Goal: Task Accomplishment & Management: Complete application form

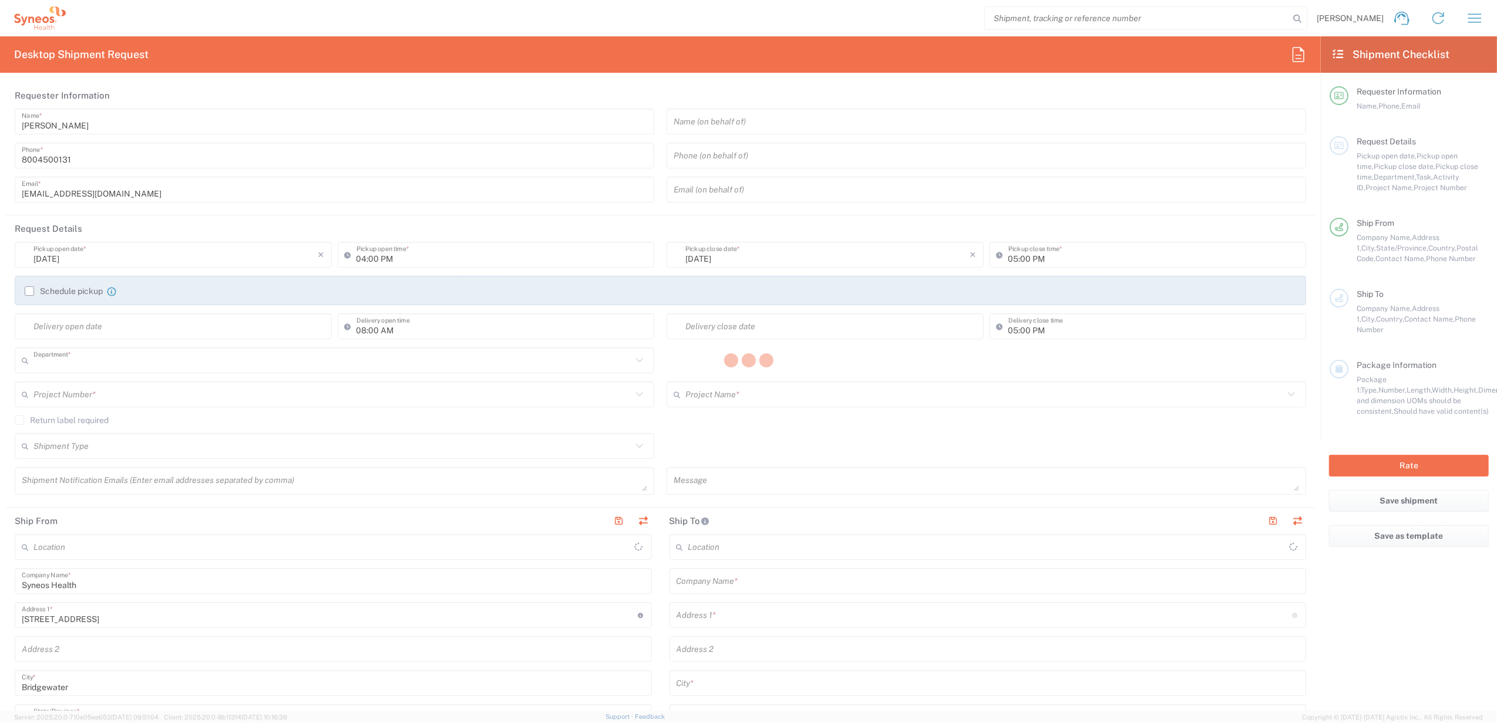
type input "4205"
type input "[US_STATE]"
type input "[GEOGRAPHIC_DATA]"
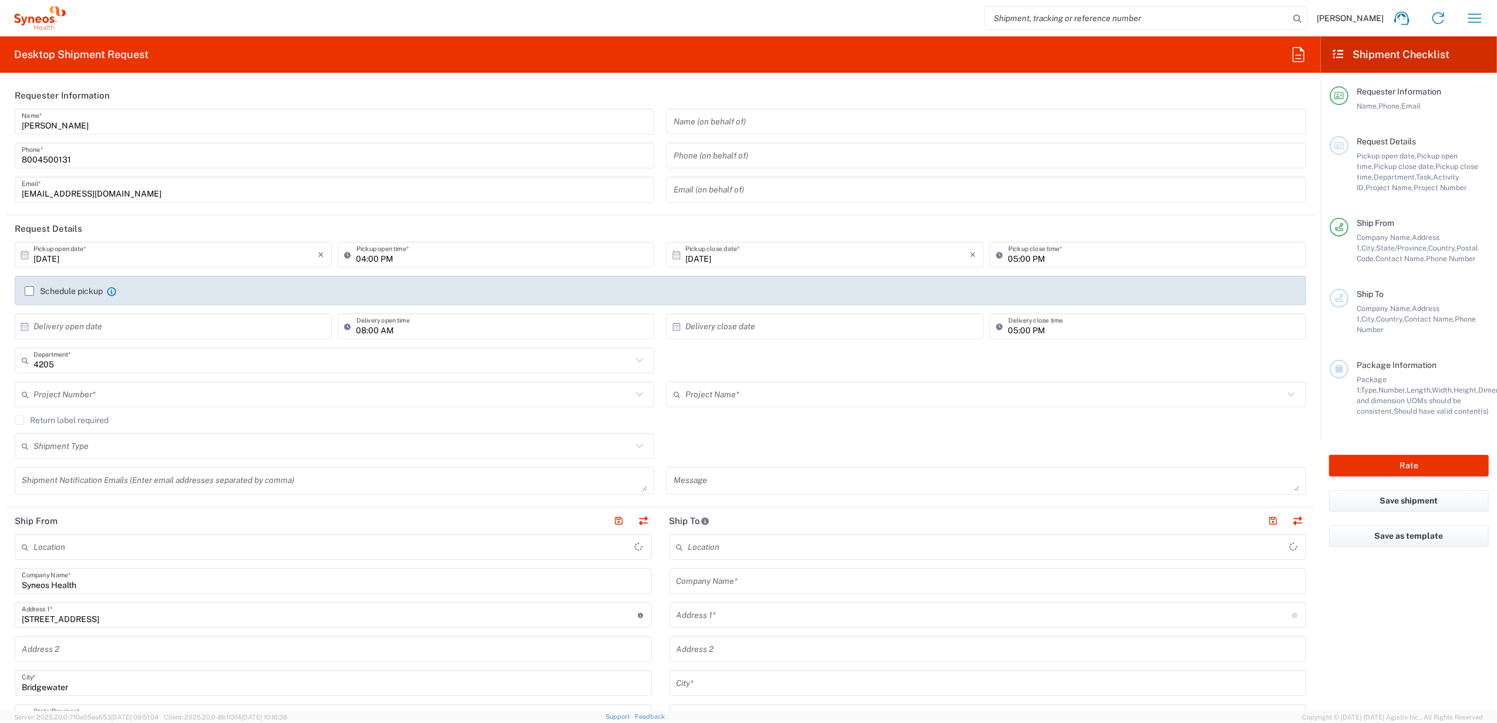
type input "Syneos Health Commercial Servi- [GEOGRAPHIC_DATA] [GEOGRAPHIC_DATA]"
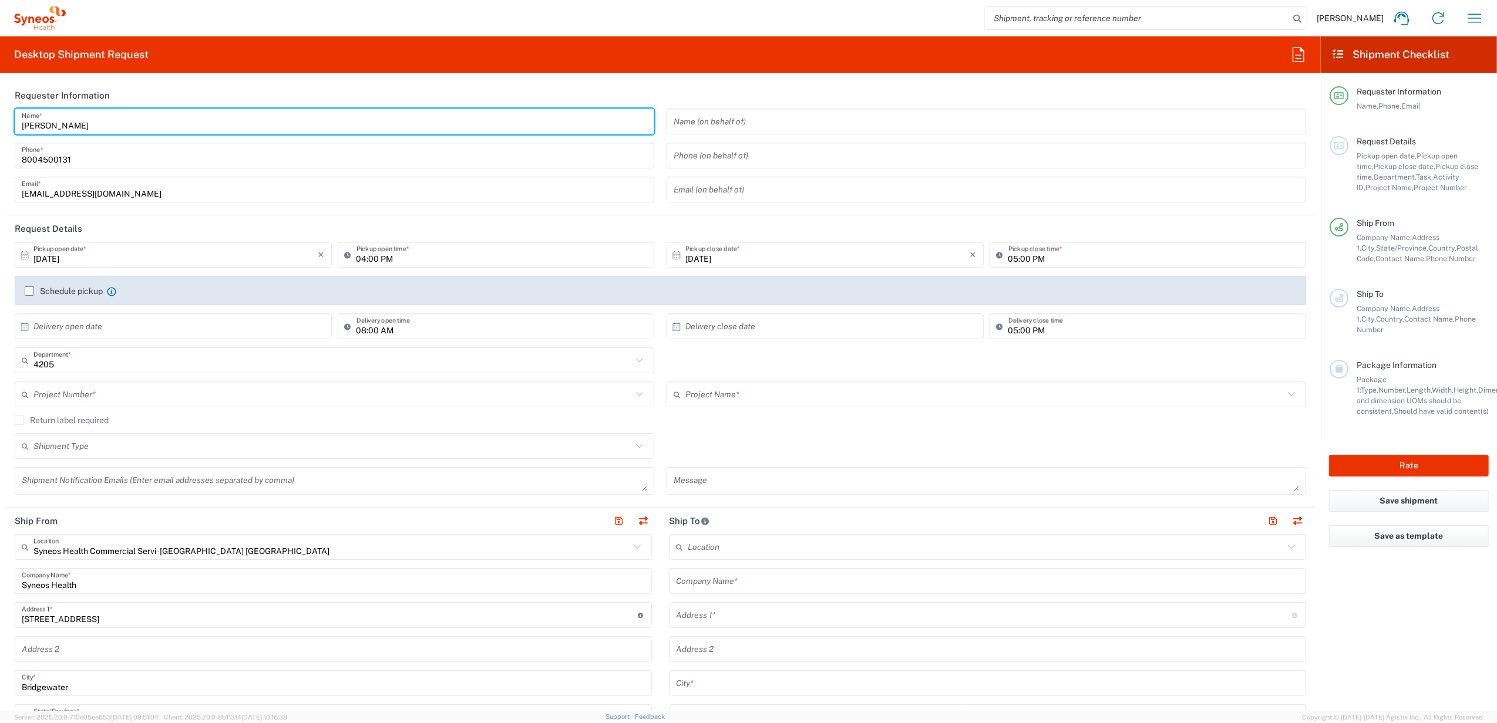
click at [142, 125] on input "[PERSON_NAME]" at bounding box center [334, 122] width 625 height 21
click at [130, 115] on input "[PERSON_NAME]" at bounding box center [334, 122] width 625 height 21
click at [115, 112] on input "[PERSON_NAME]" at bounding box center [334, 122] width 625 height 21
drag, startPoint x: 97, startPoint y: 123, endPoint x: 47, endPoint y: 109, distance: 52.3
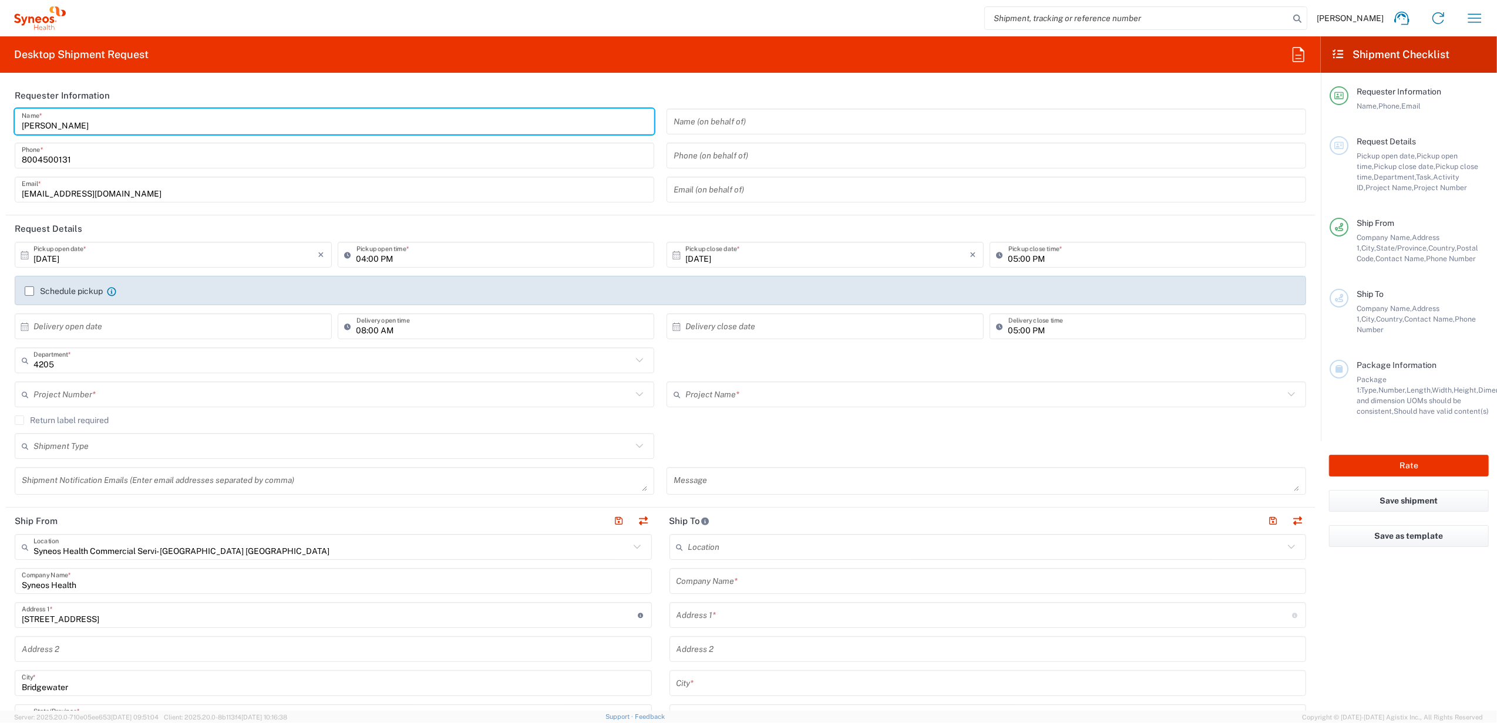
click at [0, 123] on html "[PERSON_NAME] Home Shipment estimator Shipment tracking Desktop shipment reques…" at bounding box center [748, 361] width 1497 height 723
type input "Syneos Deployments"
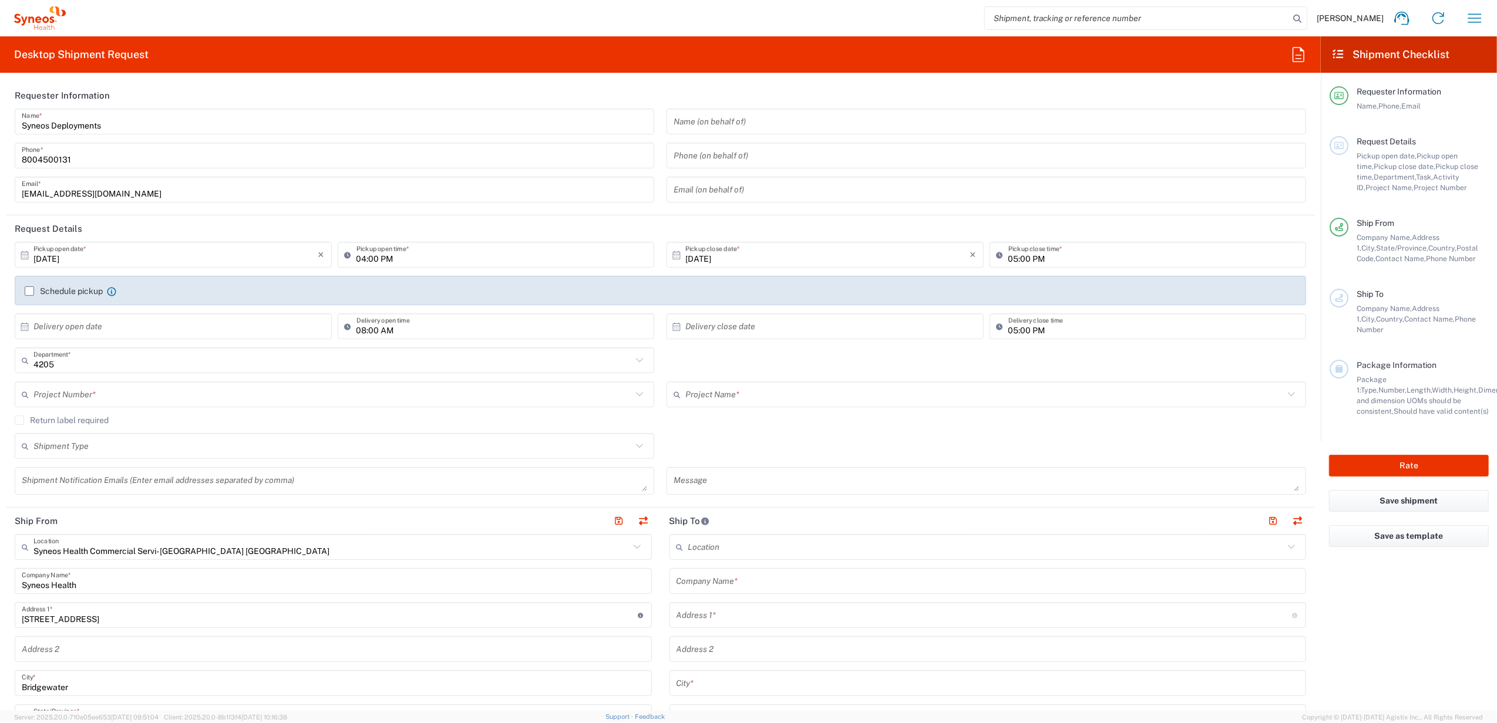
click at [163, 90] on header "Requester Information" at bounding box center [660, 95] width 1309 height 26
click at [121, 116] on input "Syneos Deployments" at bounding box center [334, 122] width 625 height 21
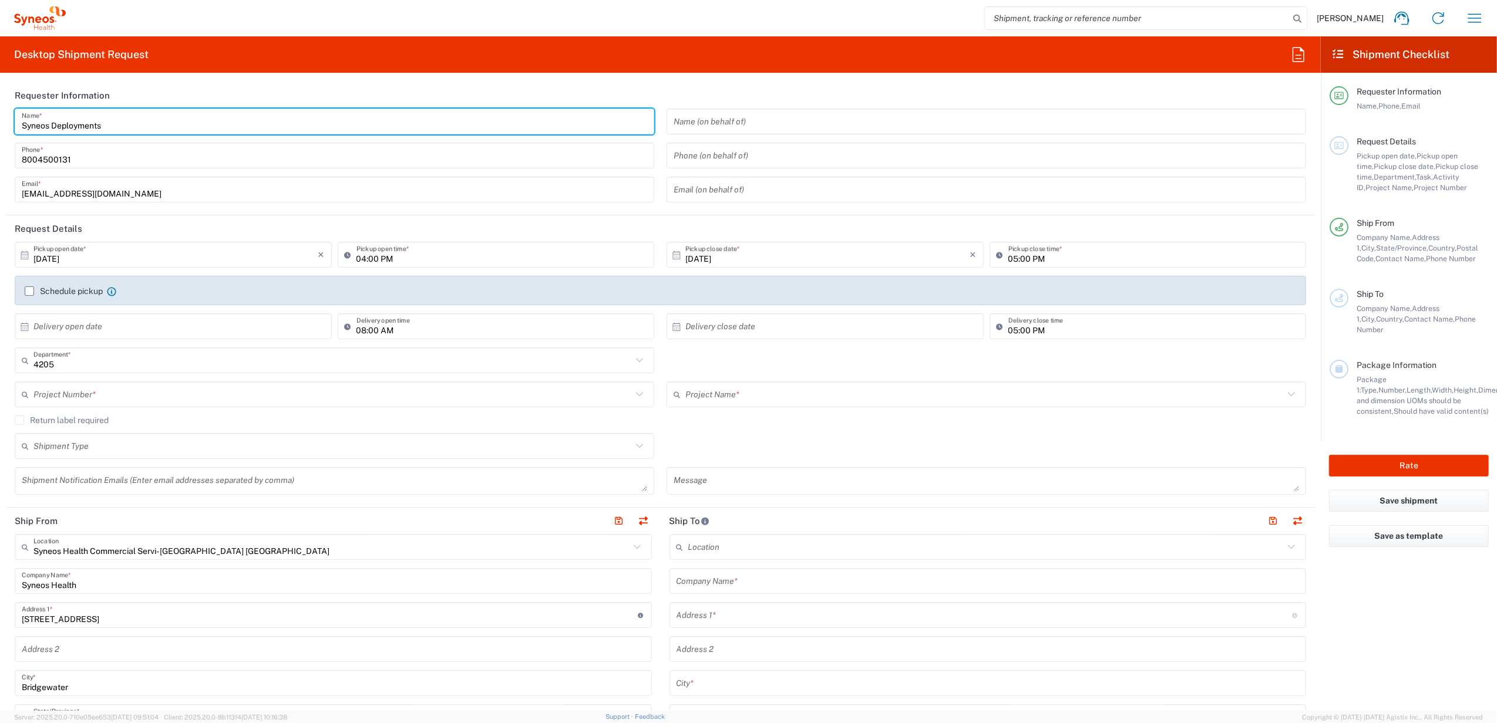
drag, startPoint x: 116, startPoint y: 123, endPoint x: 5, endPoint y: 130, distance: 110.6
click at [6, 130] on main "Syneos Deployments Name * [PHONE_NUMBER] Phone * [EMAIL_ADDRESS][DOMAIN_NAME] E…" at bounding box center [660, 160] width 1309 height 102
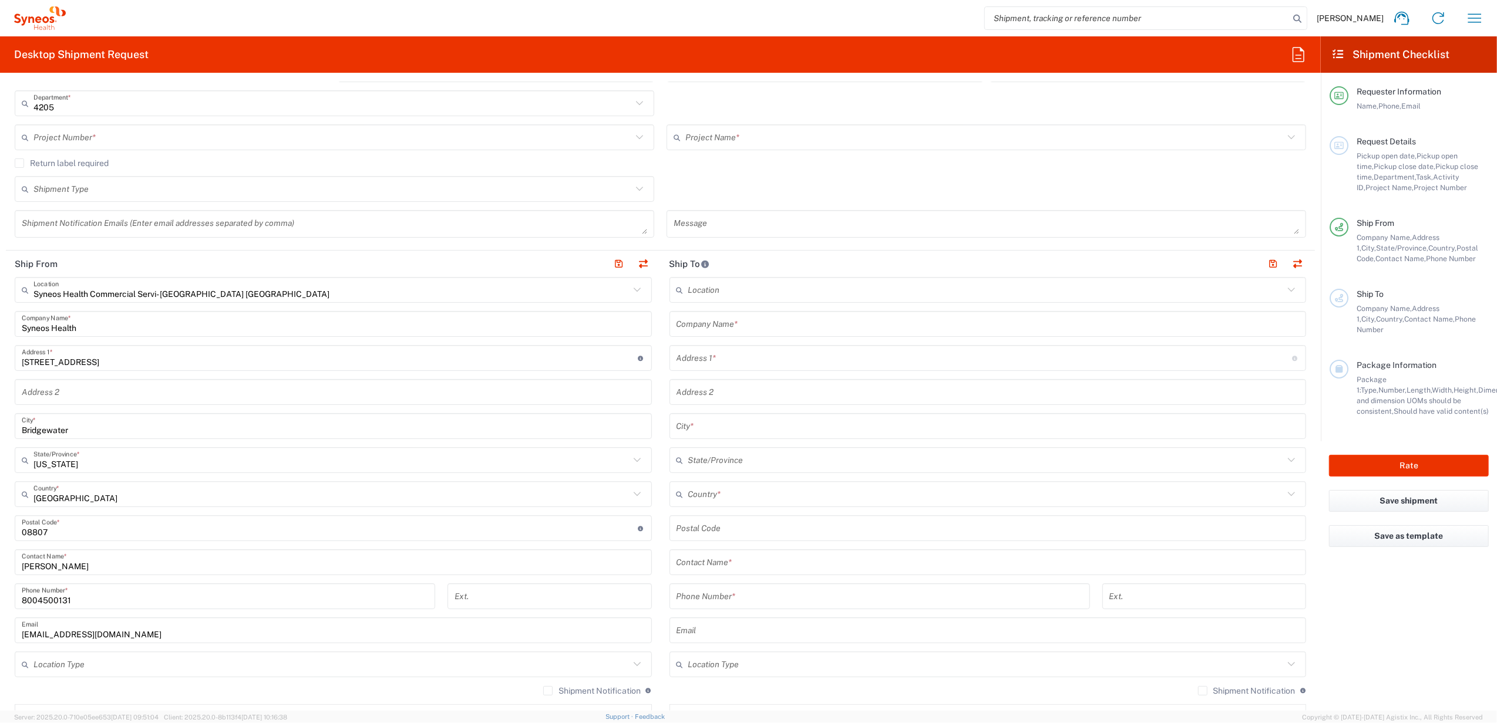
scroll to position [313, 0]
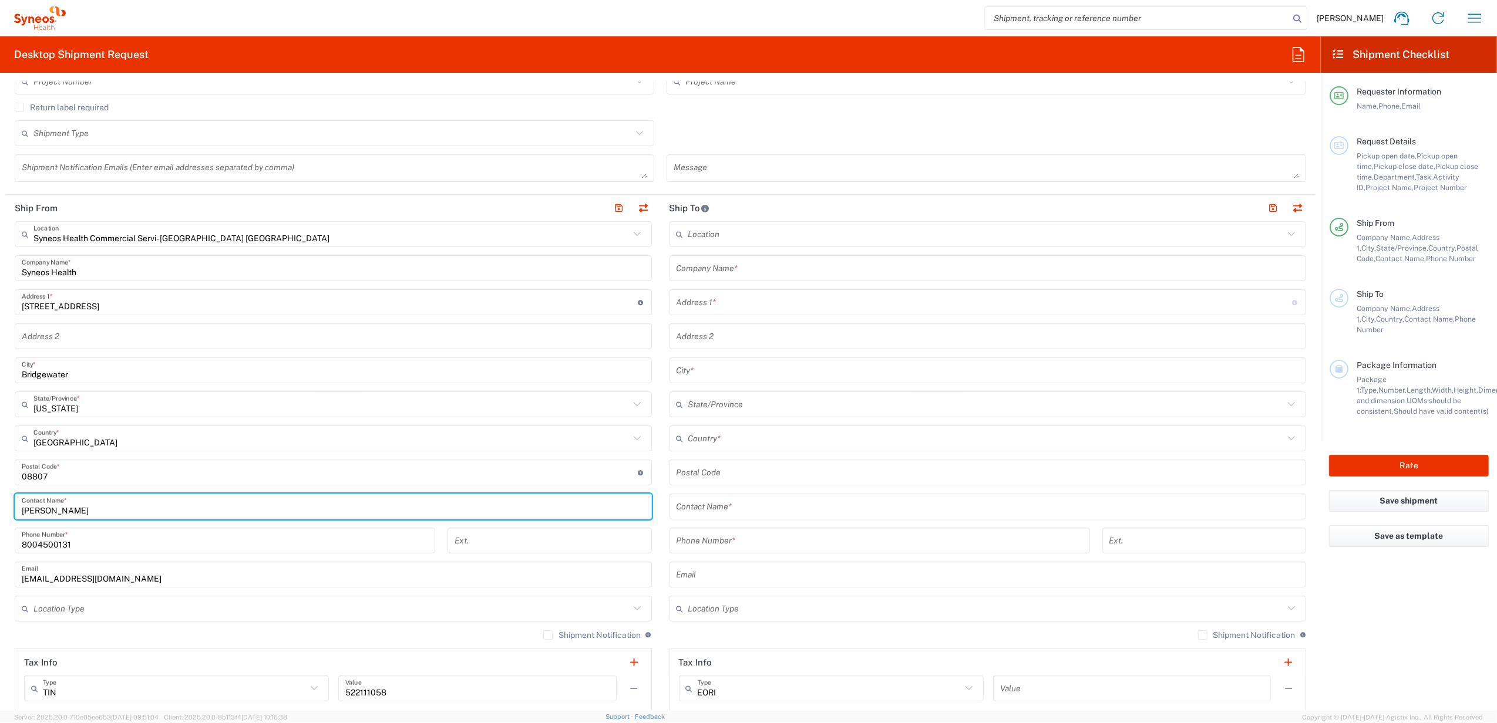
drag, startPoint x: 89, startPoint y: 510, endPoint x: 1, endPoint y: 511, distance: 88.7
click at [1, 511] on form "Requester Information Syneos Deployments Name * [PHONE_NUMBER] Phone * [EMAIL_A…" at bounding box center [660, 396] width 1321 height 629
paste input "Syneos Deployments"
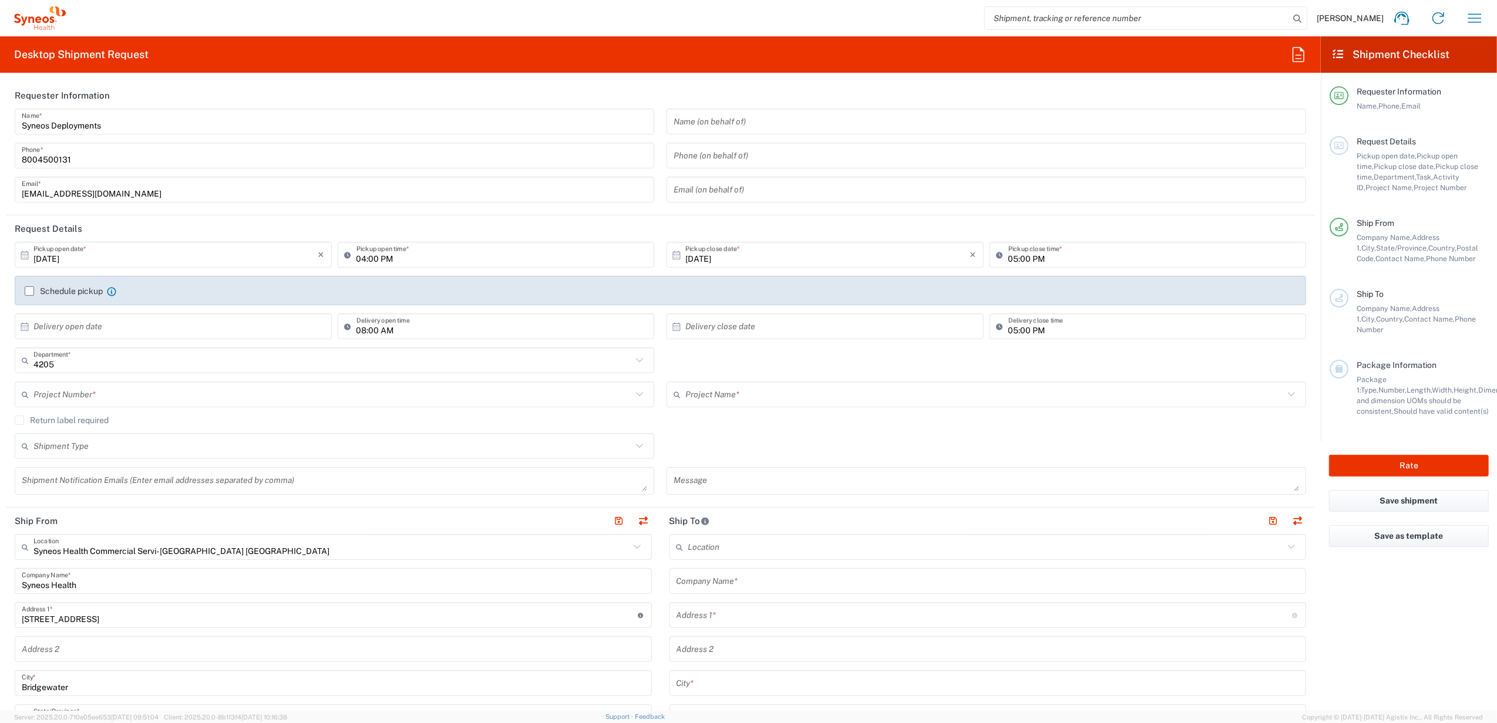
type input "Syneos Deployments"
click at [85, 390] on input "text" at bounding box center [332, 395] width 598 height 21
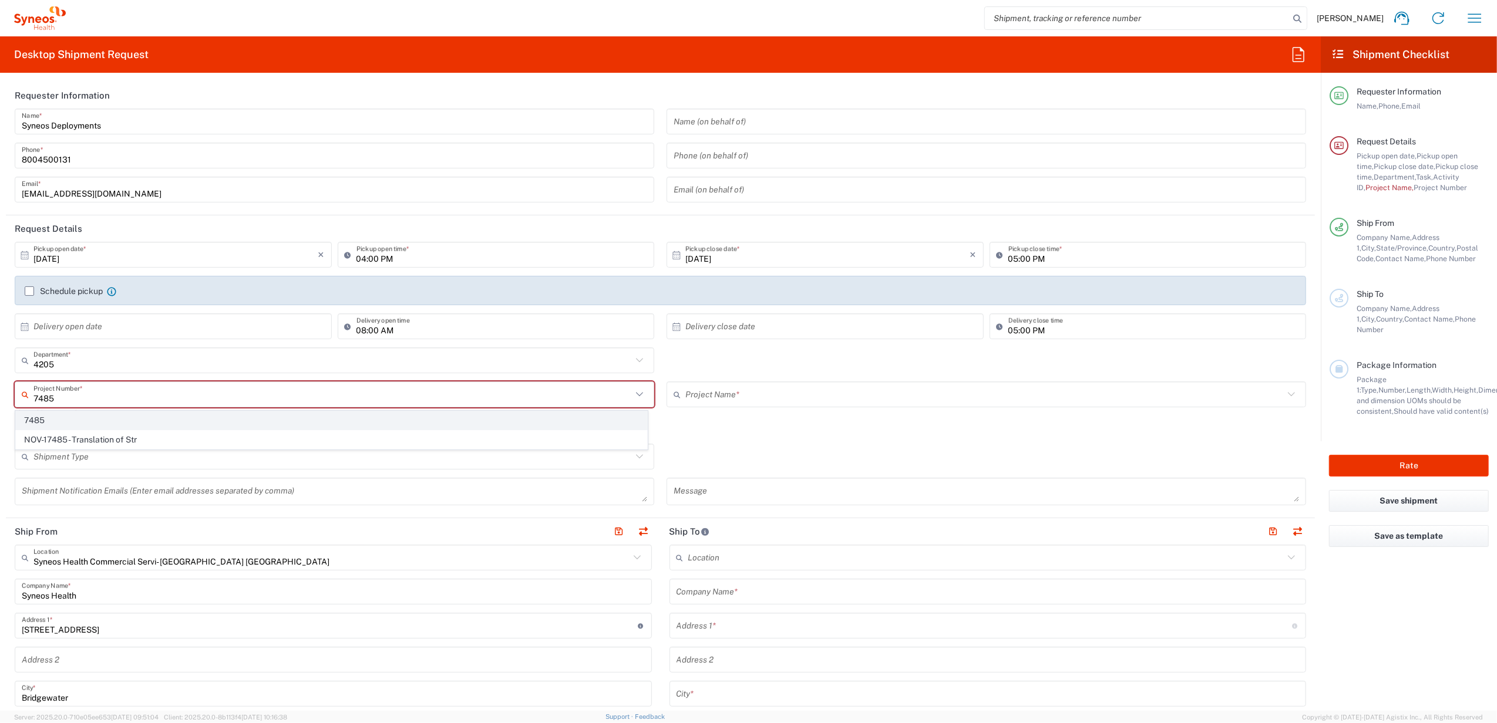
type input "7485"
click at [78, 422] on span "7485" at bounding box center [331, 421] width 631 height 18
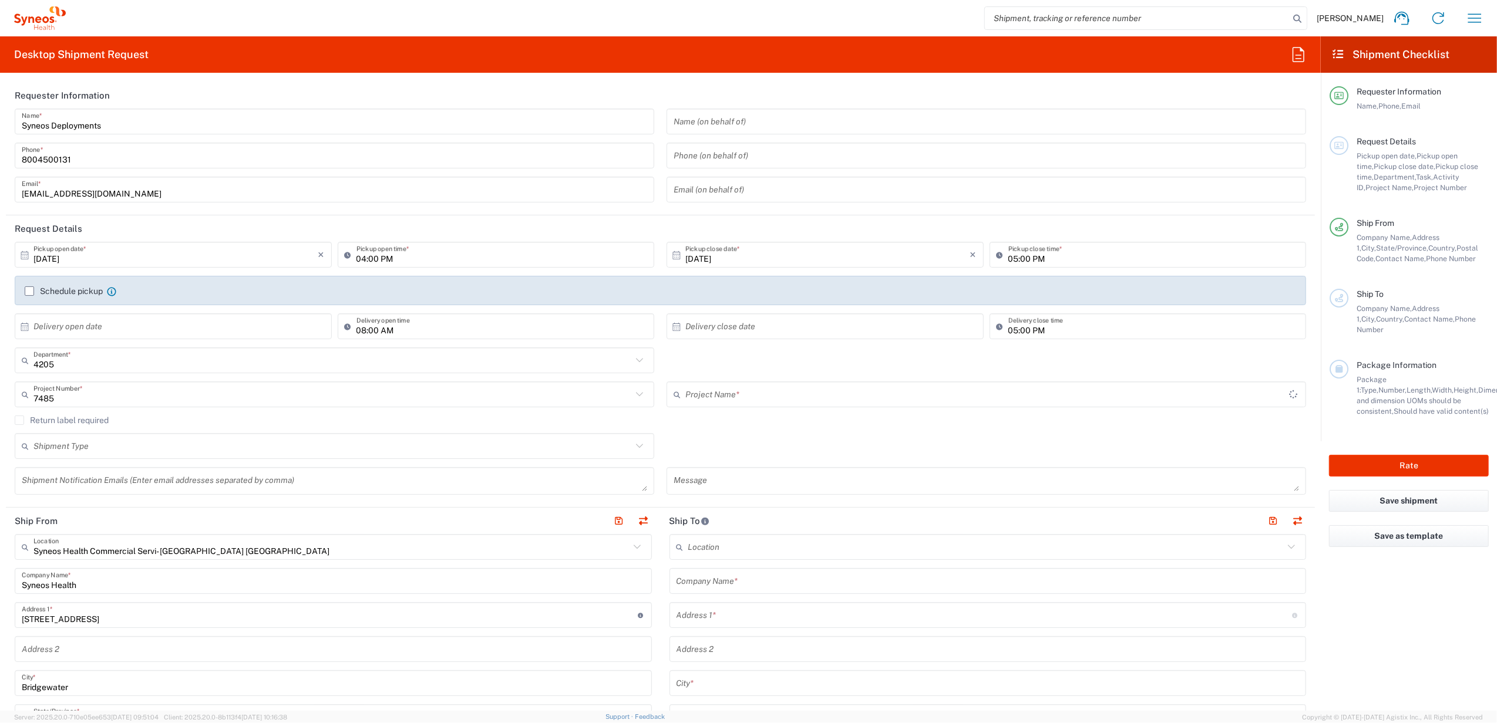
type input "EC-US-Novo Nordisk Tele Tm"
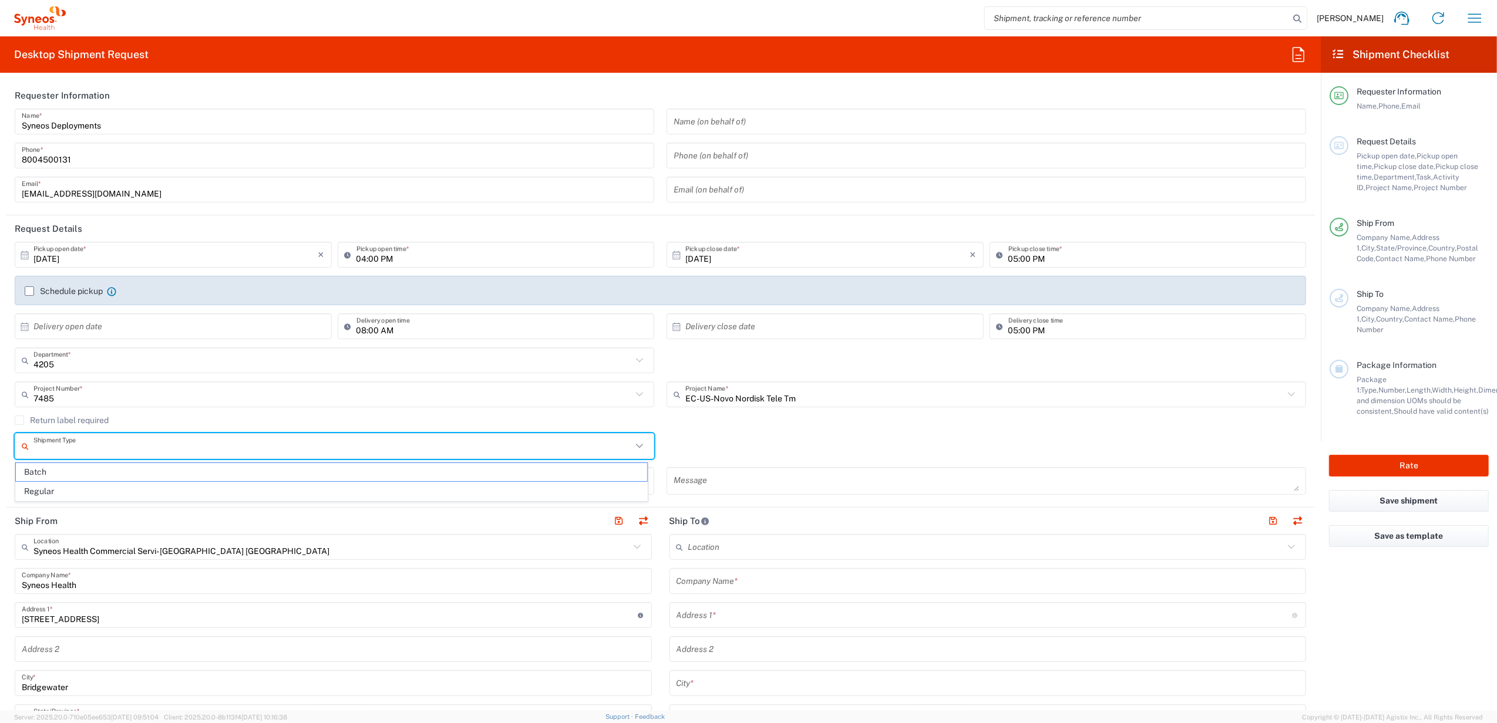
click at [382, 452] on input "text" at bounding box center [332, 446] width 598 height 21
click at [731, 443] on div "Shipment Type Batch Regular" at bounding box center [661, 450] width 1304 height 34
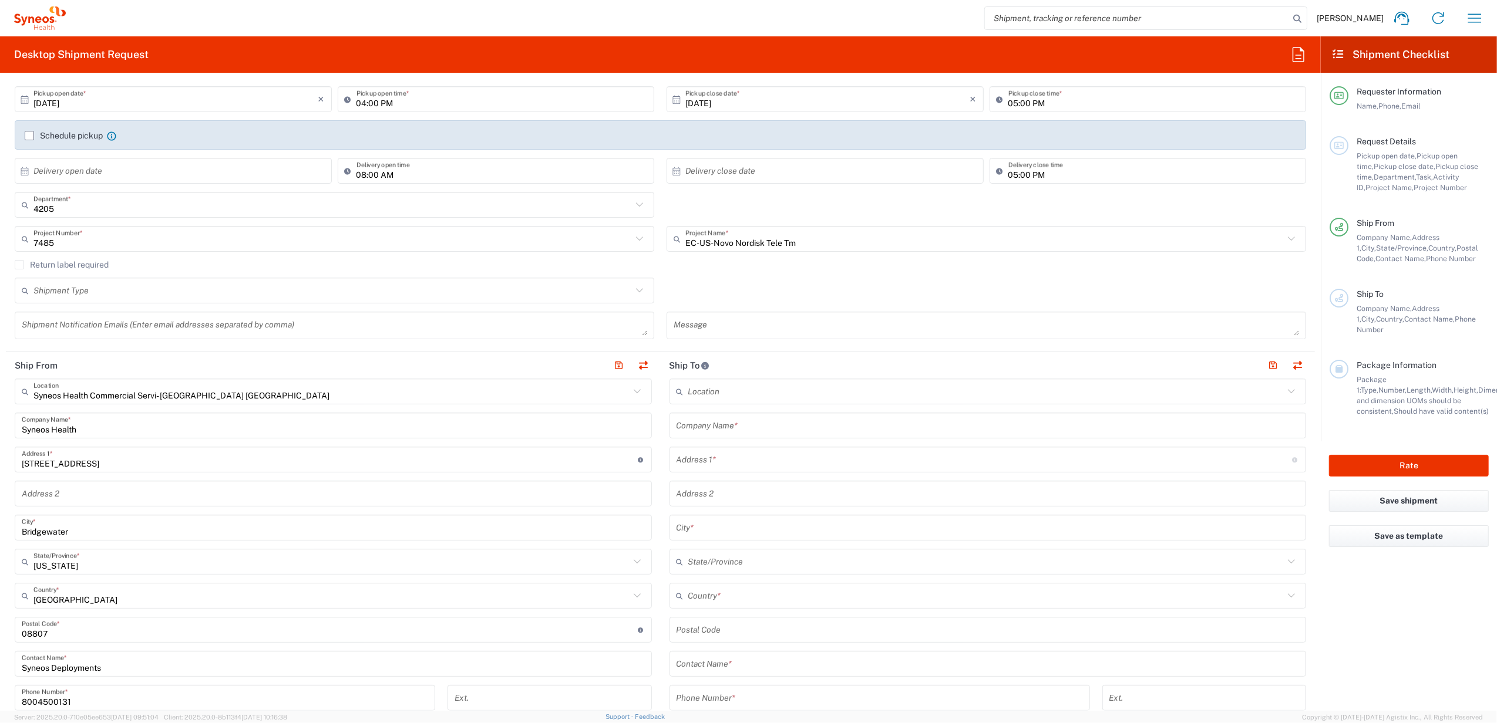
scroll to position [156, 0]
click at [711, 416] on input "text" at bounding box center [987, 425] width 623 height 21
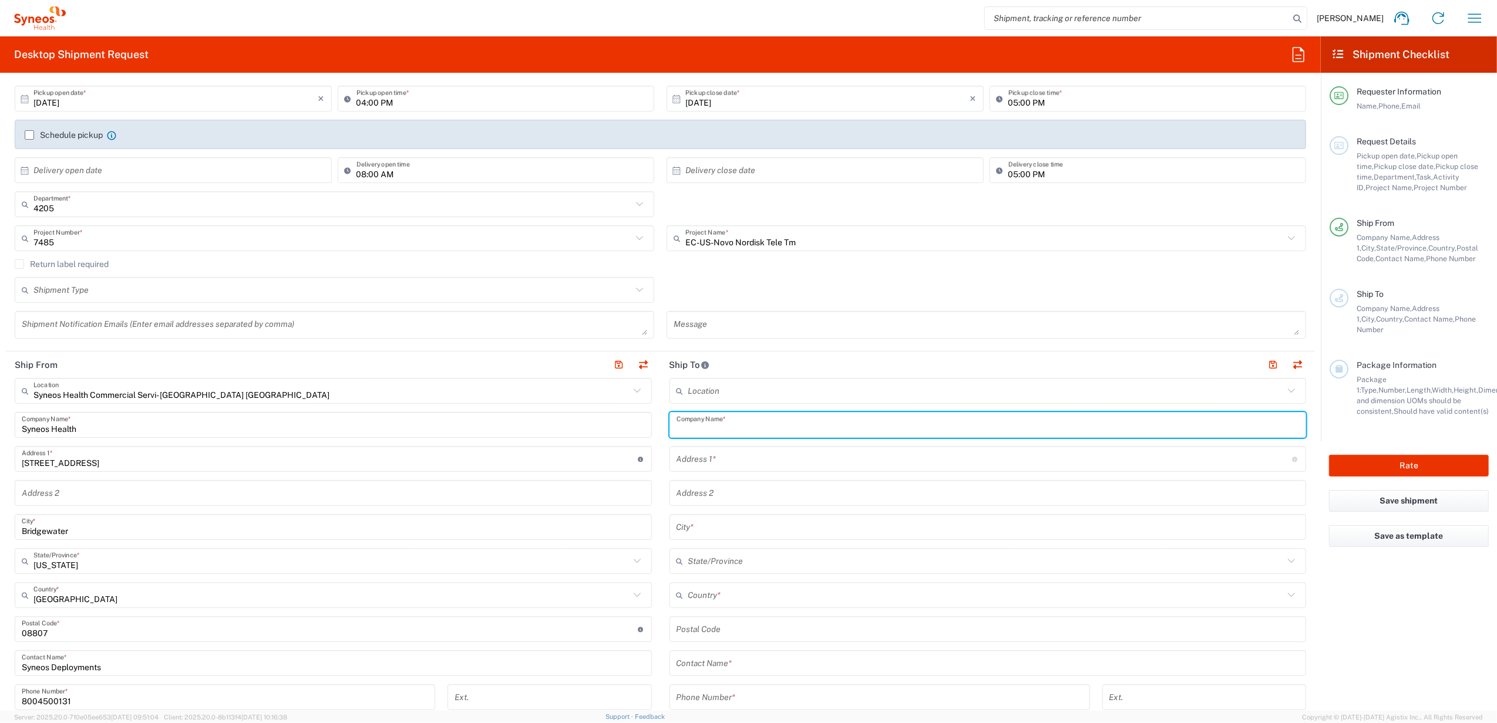
paste input "[PERSON_NAME]"
type input "[PERSON_NAME]"
drag, startPoint x: 687, startPoint y: 662, endPoint x: 694, endPoint y: 658, distance: 7.7
click at [687, 661] on input "text" at bounding box center [987, 664] width 623 height 21
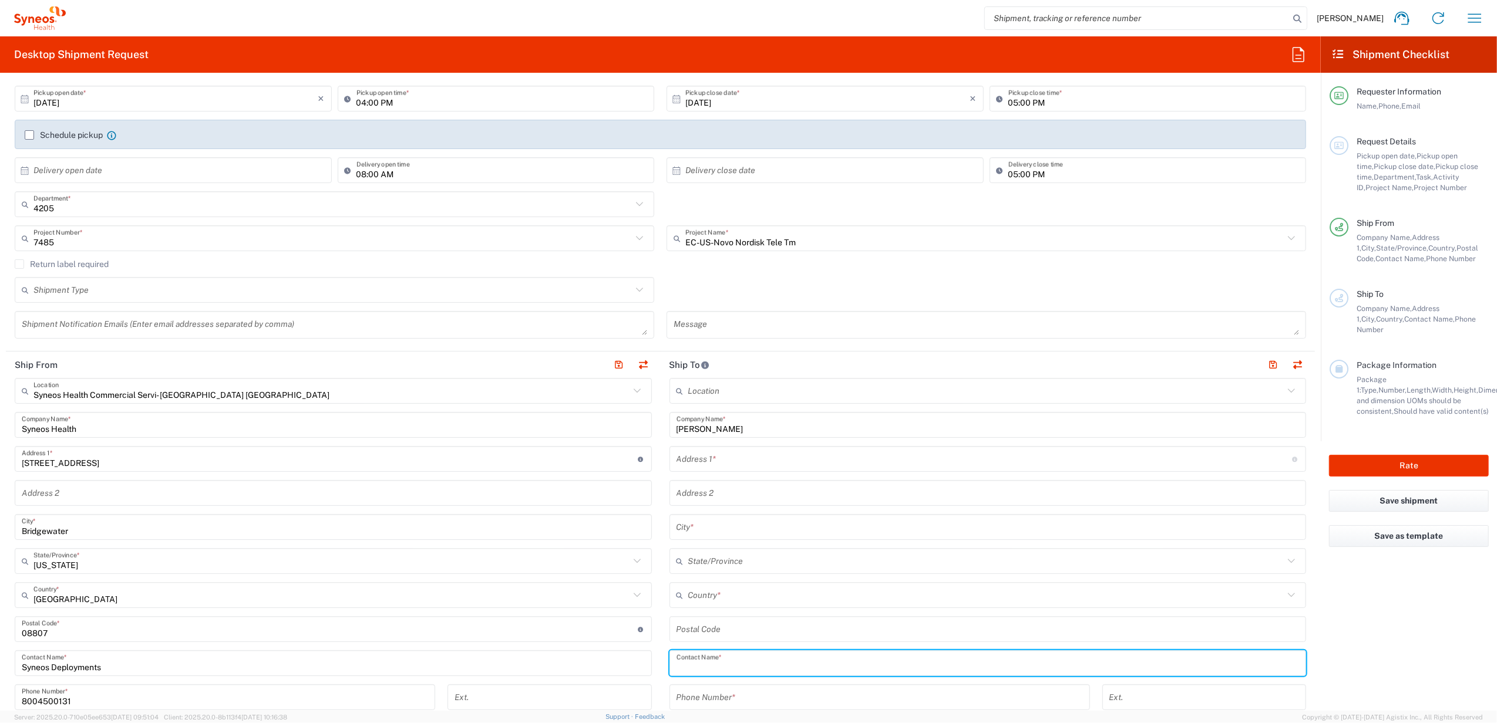
paste input "[PERSON_NAME]"
type input "[PERSON_NAME]"
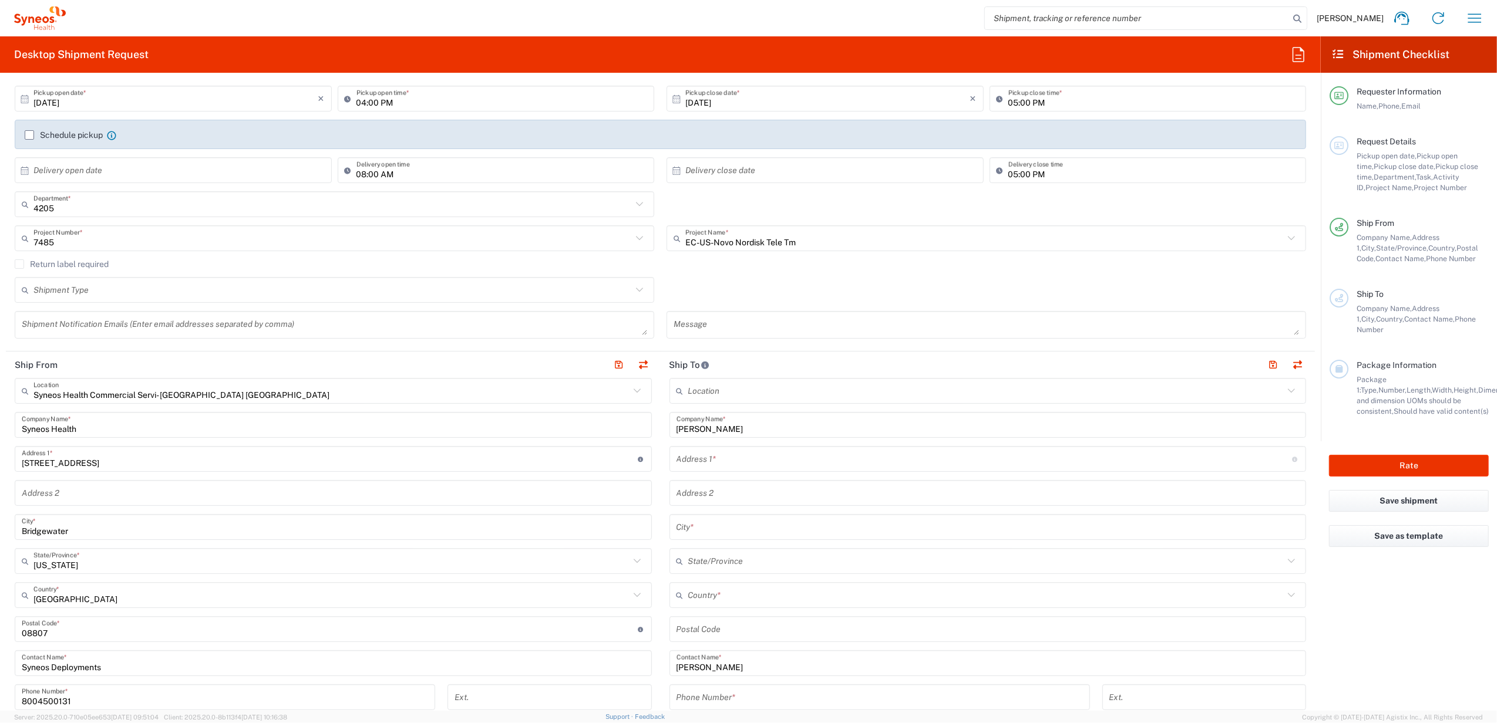
click at [728, 455] on input "text" at bounding box center [984, 459] width 616 height 21
paste input "[STREET_ADDRESS]"
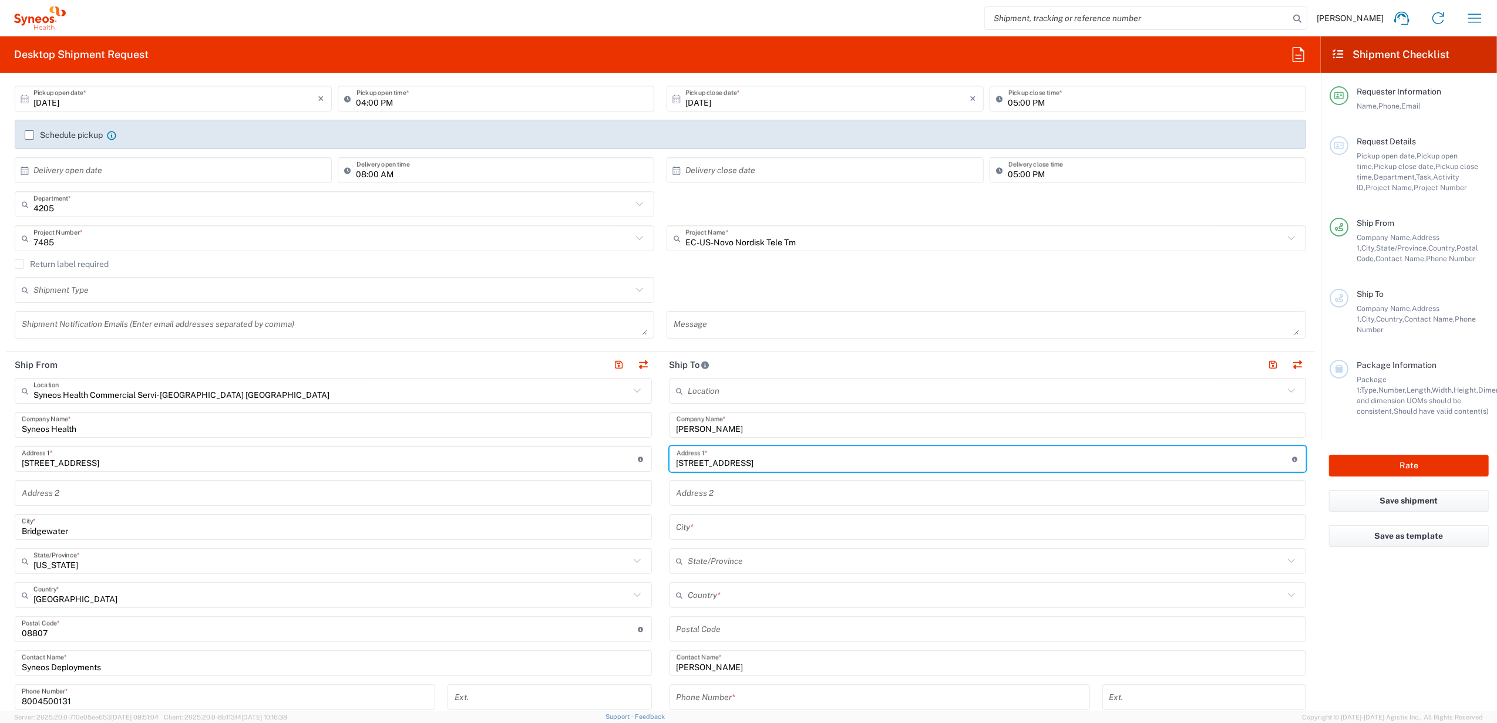
type input "[STREET_ADDRESS]"
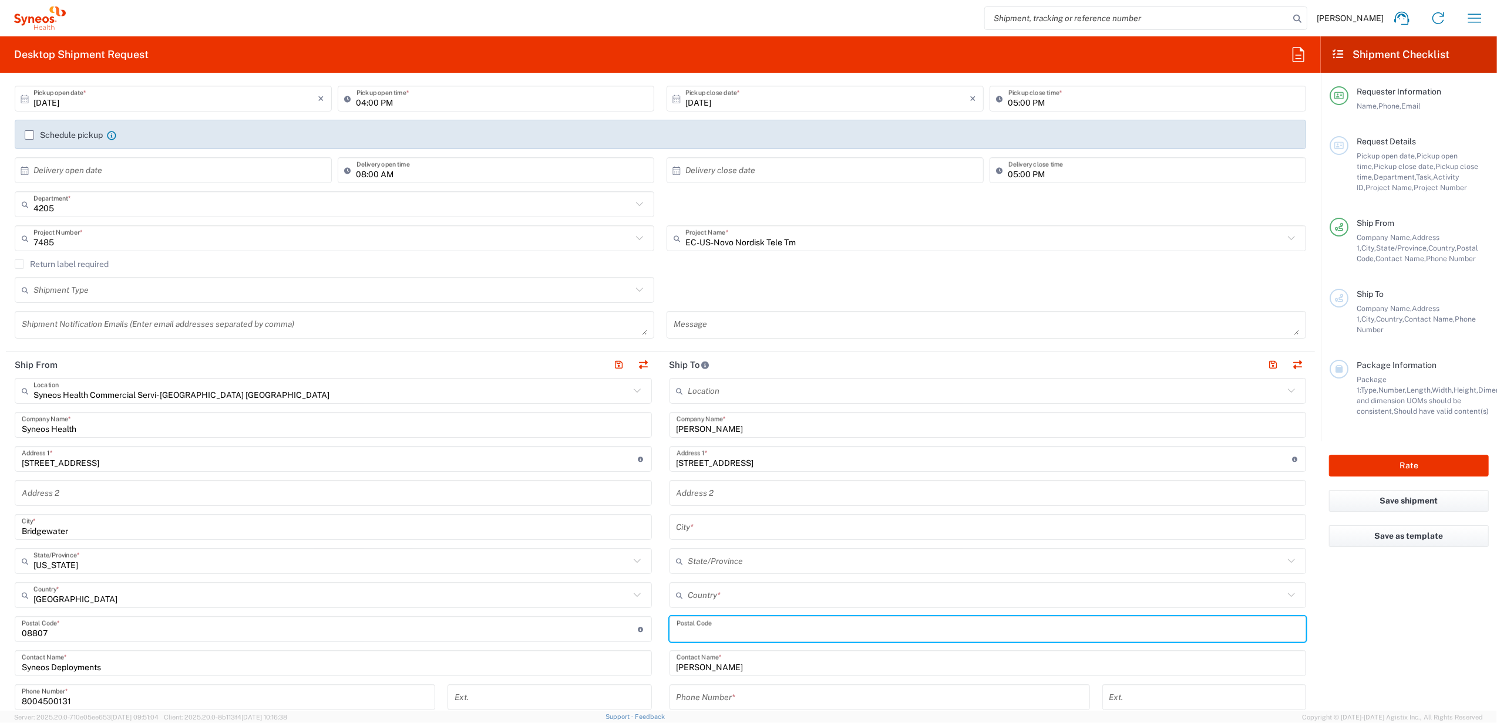
click at [698, 621] on input "undefined" at bounding box center [987, 630] width 623 height 21
paste input "46407"
type input "46407"
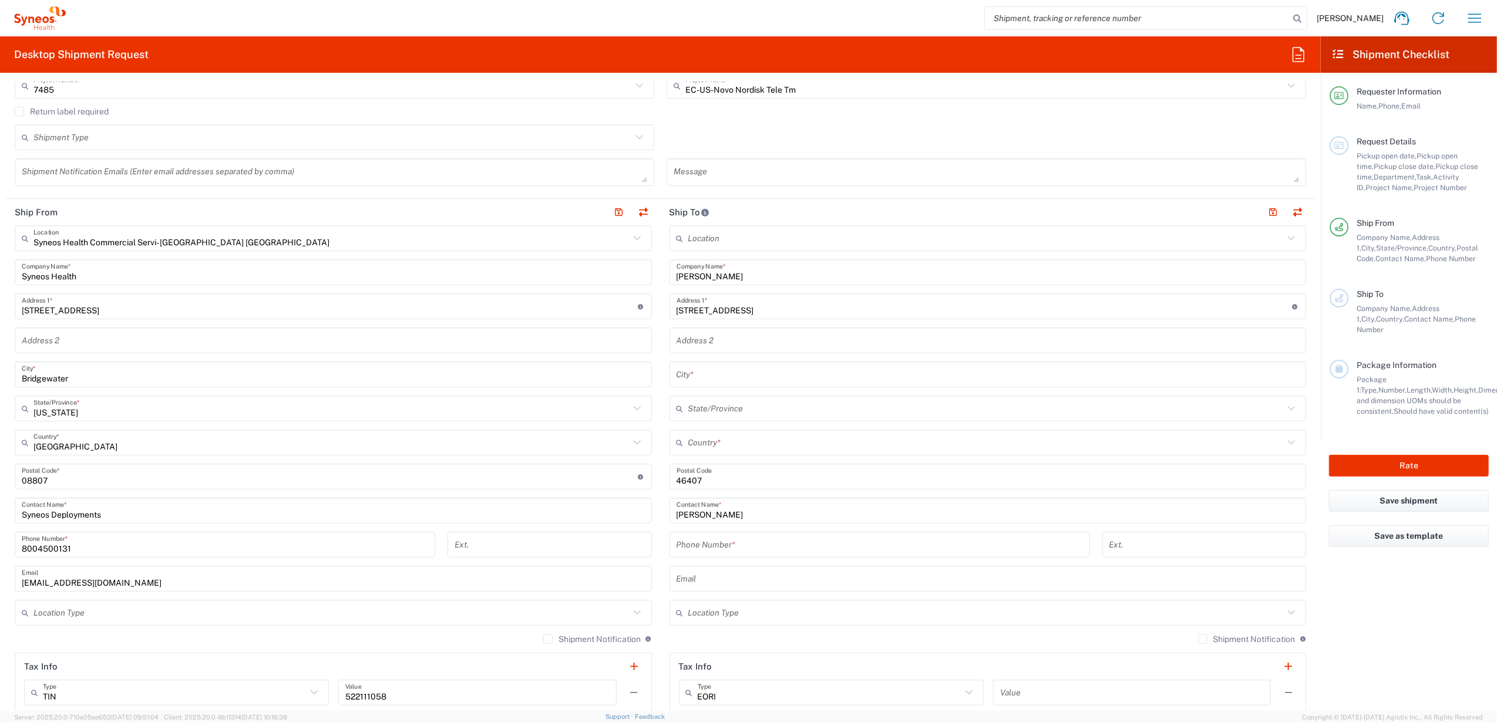
scroll to position [313, 0]
click at [703, 548] on input "tel" at bounding box center [879, 541] width 406 height 21
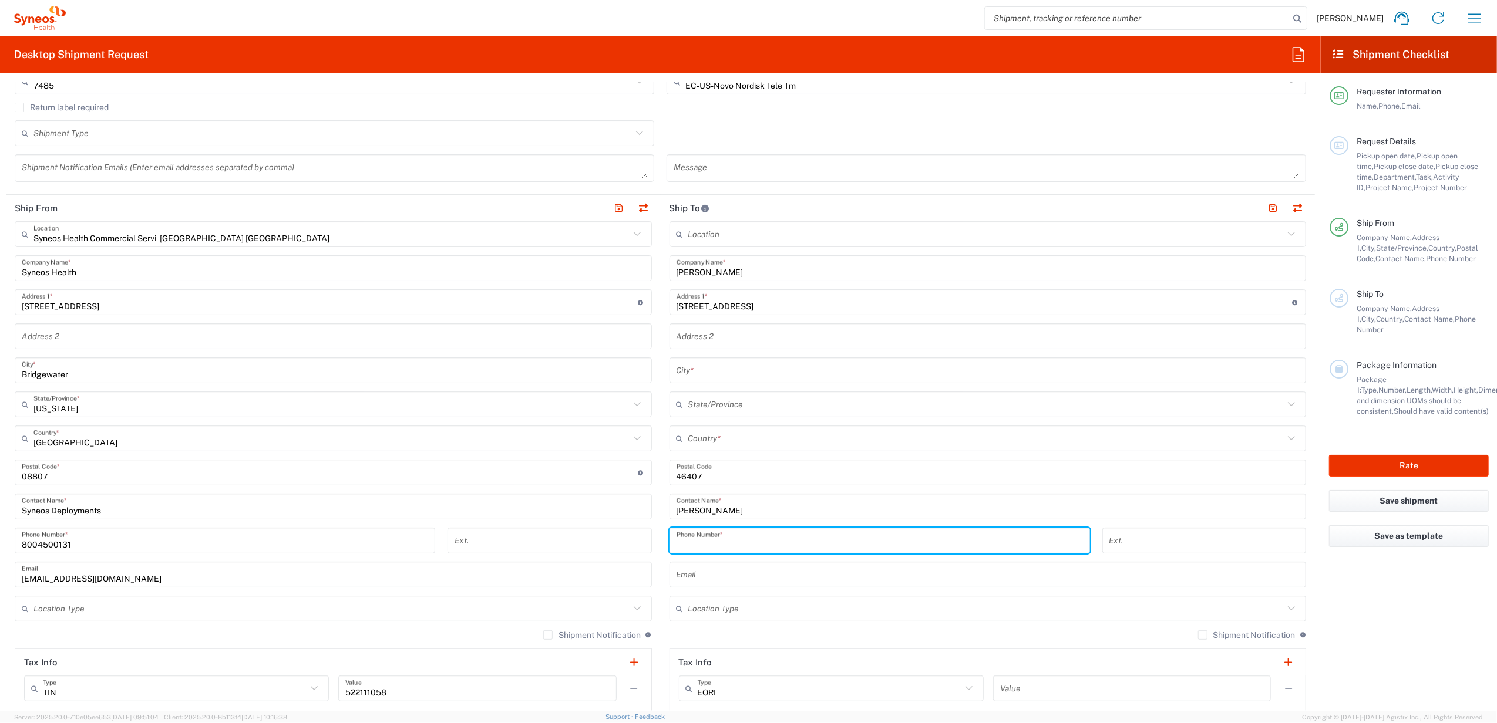
paste input "[PHONE_NUMBER]"
type input "[PHONE_NUMBER]"
click at [691, 431] on input "text" at bounding box center [986, 439] width 596 height 21
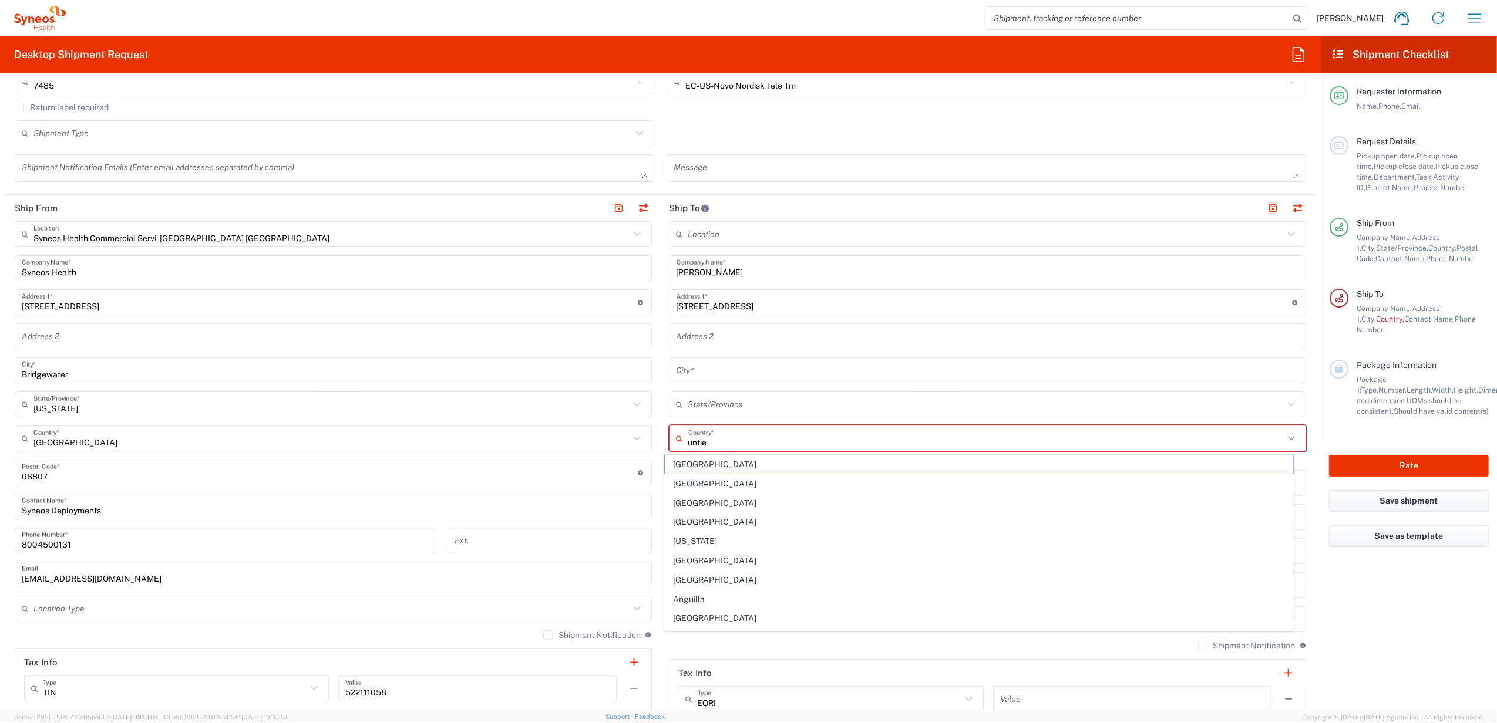
type input "untied"
drag, startPoint x: 678, startPoint y: 447, endPoint x: 762, endPoint y: 412, distance: 91.1
click at [654, 449] on div "Ship From Syneos Health Commercial Servi- [GEOGRAPHIC_DATA] [GEOGRAPHIC_DATA] L…" at bounding box center [660, 462] width 1309 height 535
click at [682, 499] on span "[GEOGRAPHIC_DATA]" at bounding box center [979, 503] width 629 height 18
type input "[GEOGRAPHIC_DATA]"
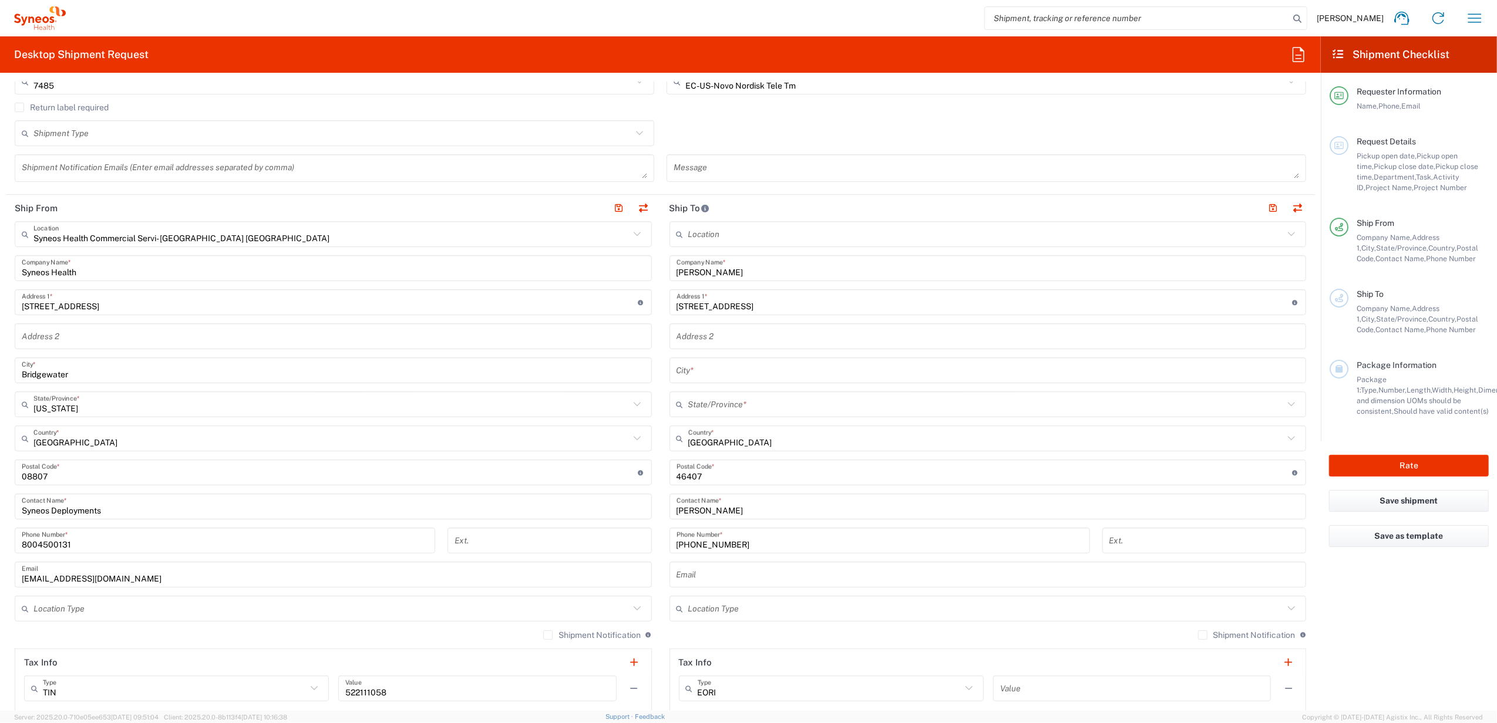
click at [688, 403] on input "text" at bounding box center [986, 405] width 596 height 21
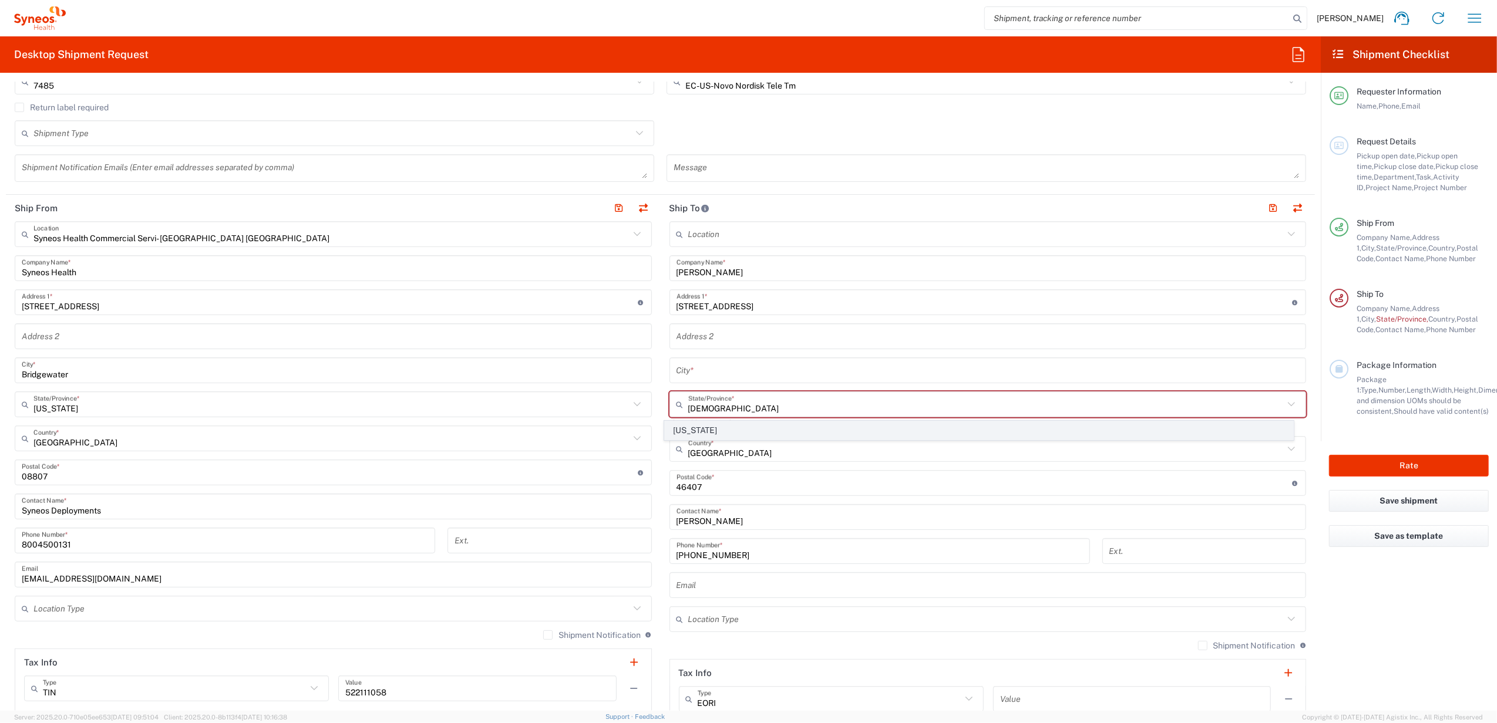
click at [696, 425] on span "[US_STATE]" at bounding box center [979, 431] width 629 height 18
type input "[US_STATE]"
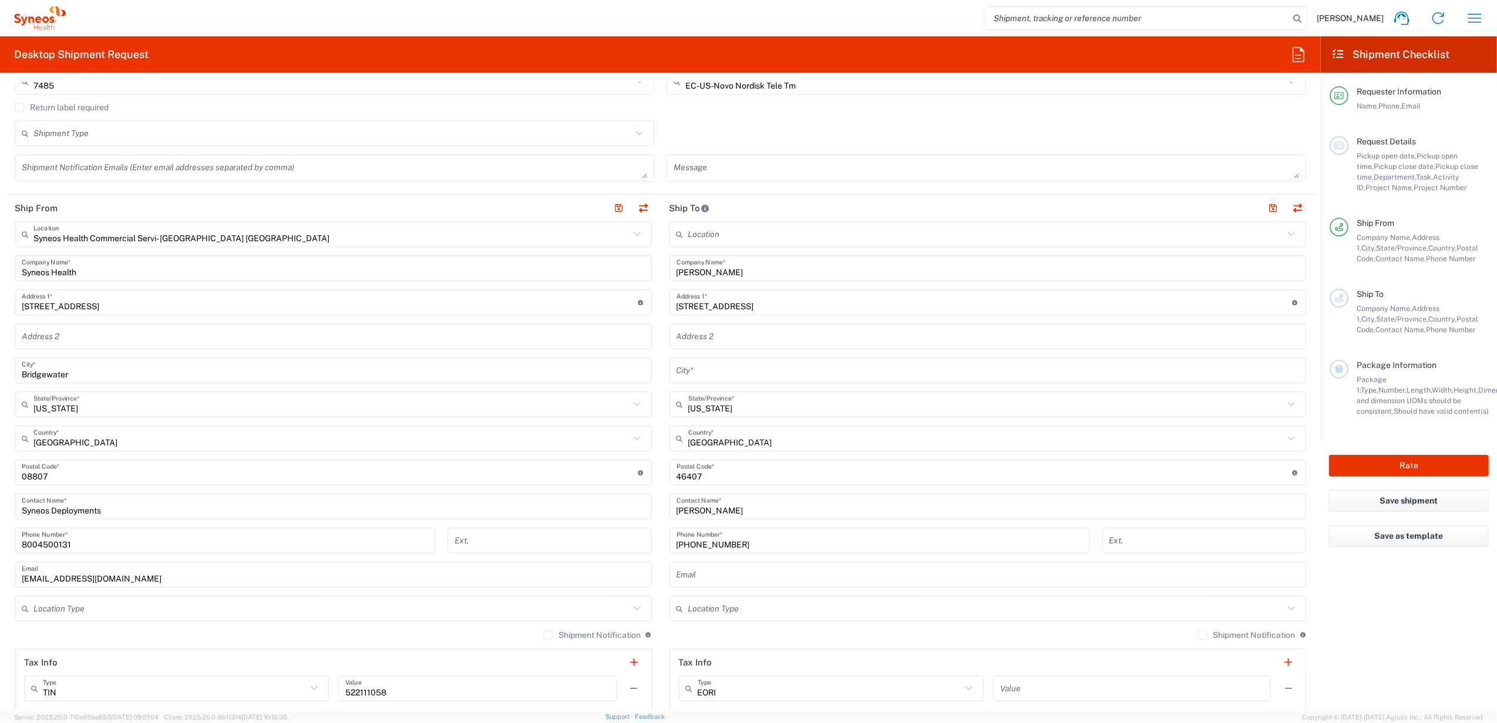
click at [701, 388] on div "Location [PERSON_NAME] LLC-[GEOGRAPHIC_DATA] [GEOGRAPHIC_DATA] [GEOGRAPHIC_DATA…" at bounding box center [987, 467] width 637 height 493
click at [703, 368] on input "text" at bounding box center [987, 371] width 623 height 21
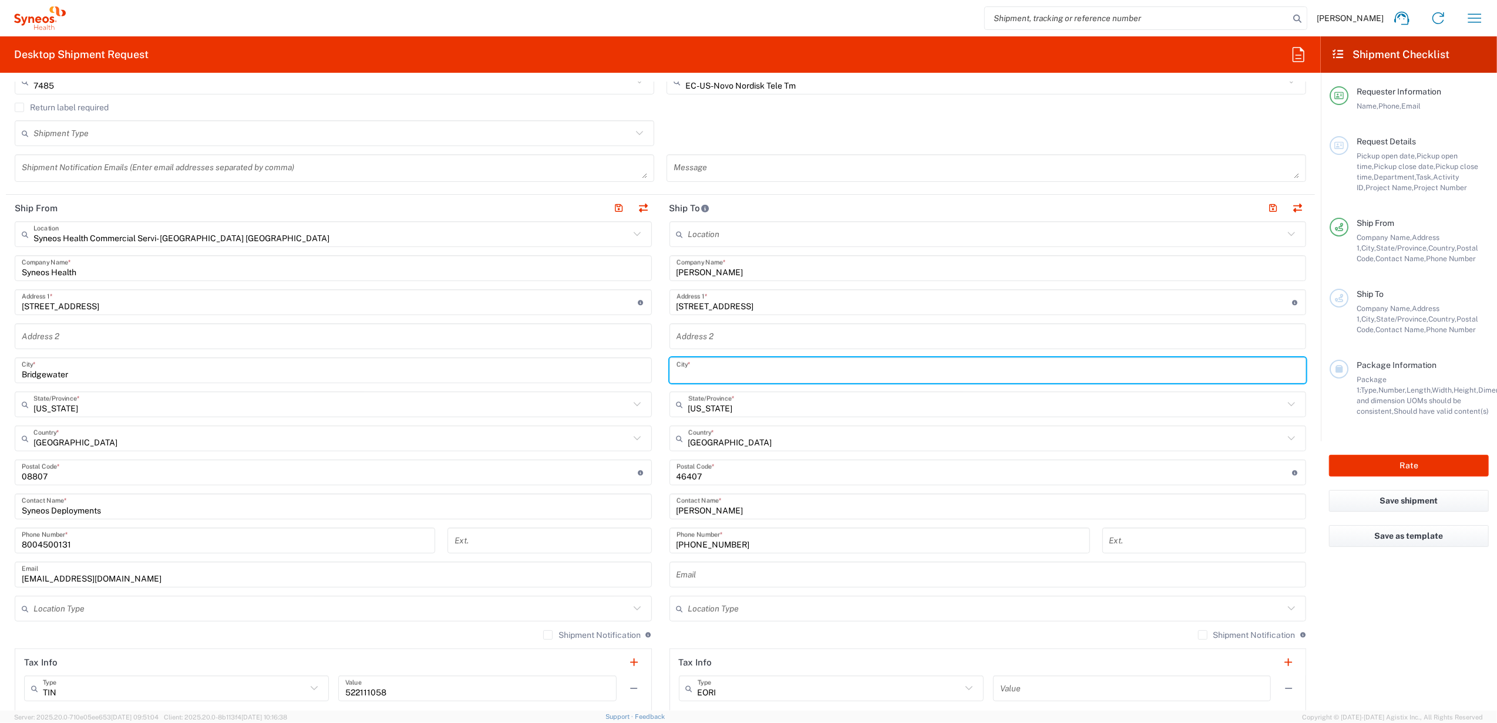
paste input "[PERSON_NAME]"
type input "[PERSON_NAME]"
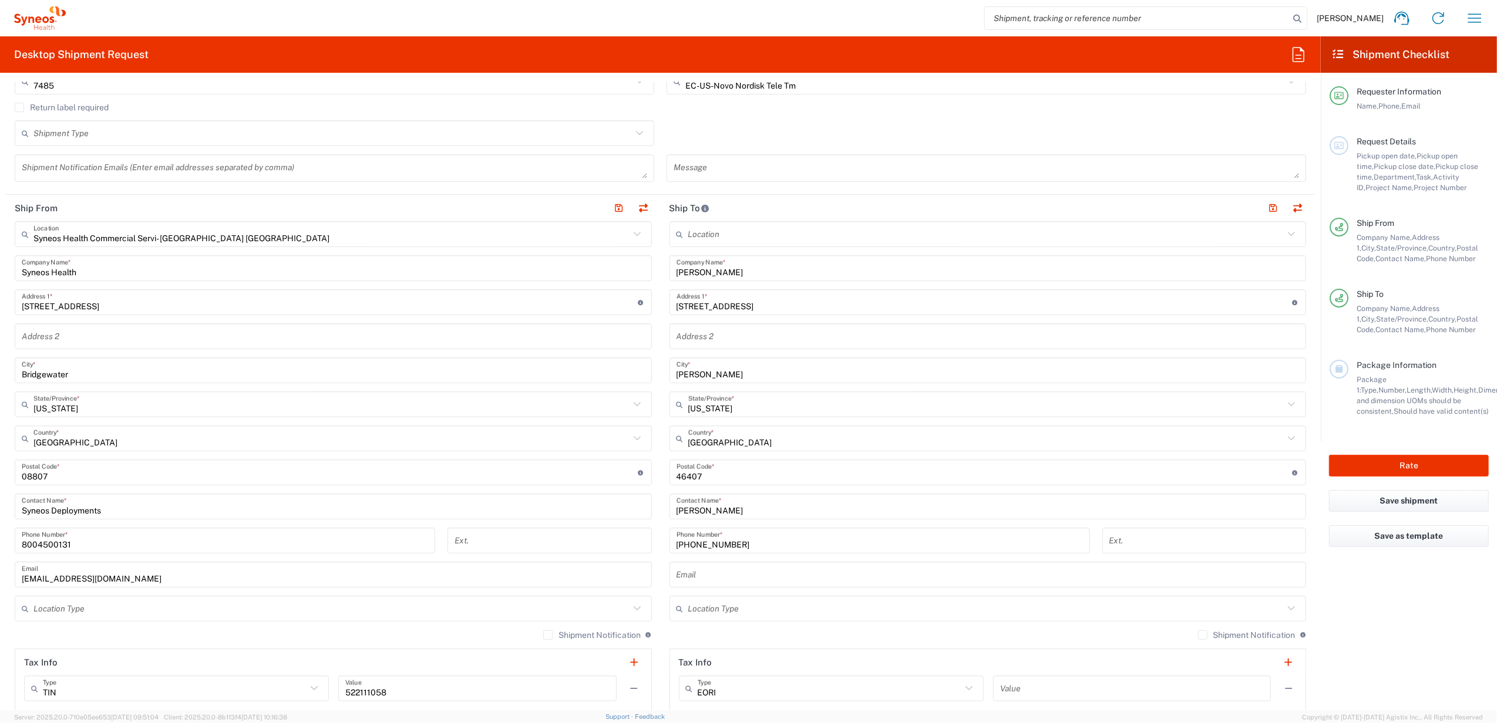
click at [662, 341] on main "Location [PERSON_NAME] LLC-[GEOGRAPHIC_DATA] [GEOGRAPHIC_DATA] [GEOGRAPHIC_DATA…" at bounding box center [988, 467] width 655 height 493
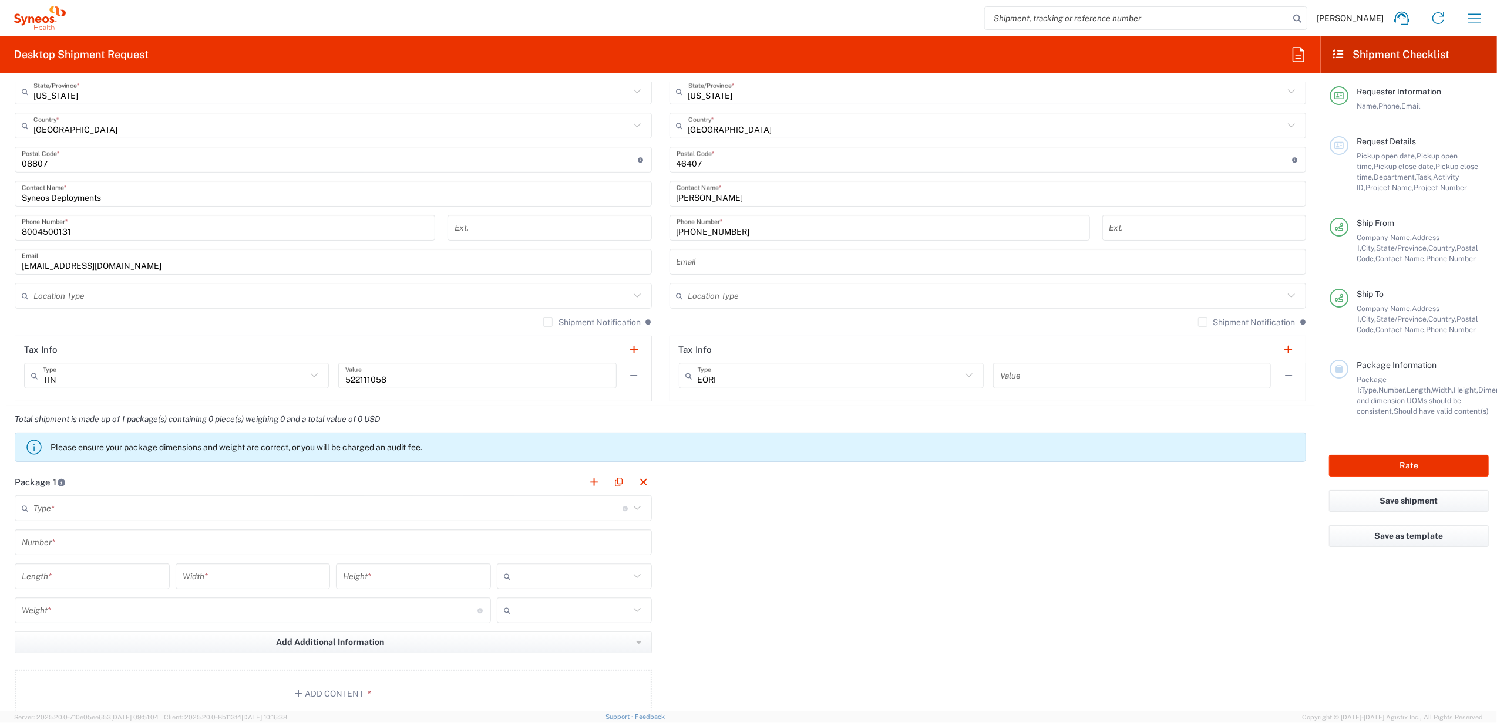
scroll to position [705, 0]
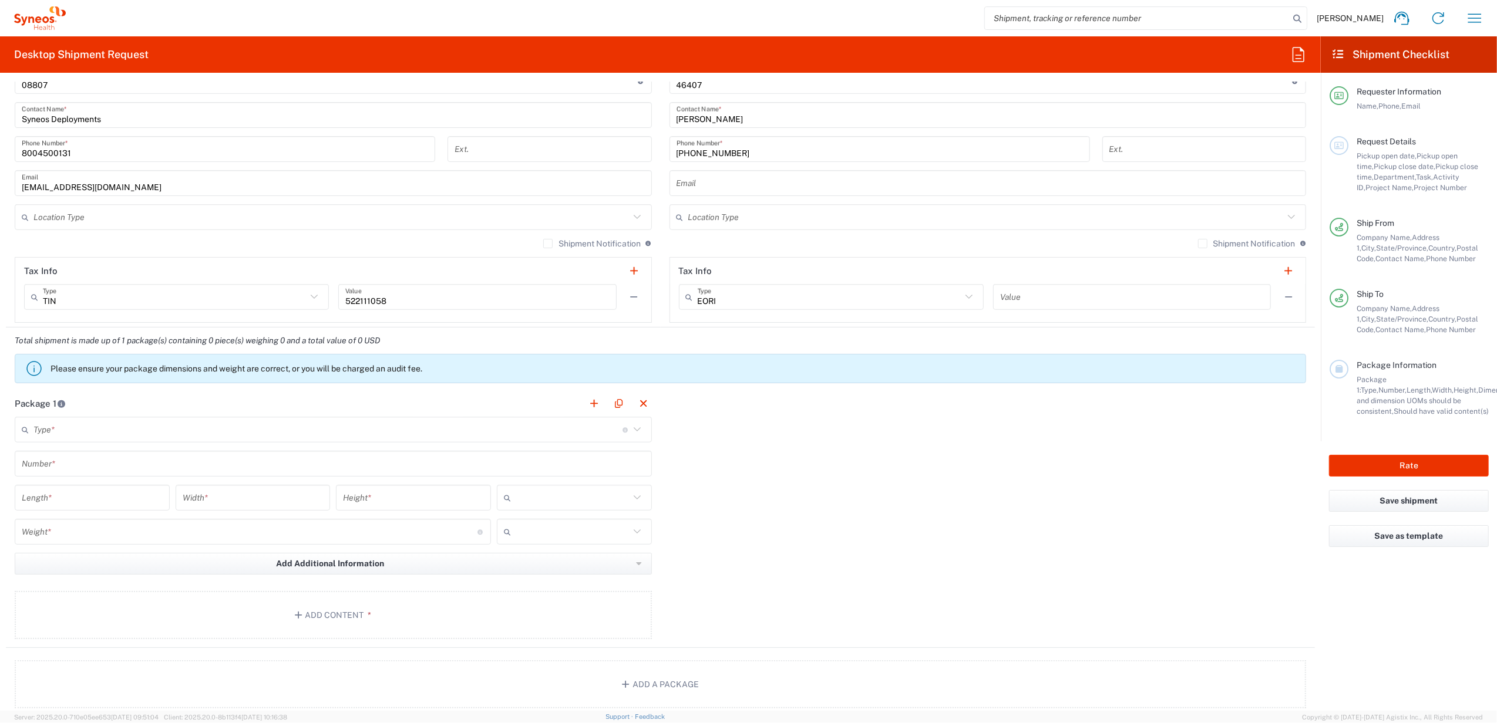
click at [34, 426] on input "text" at bounding box center [327, 430] width 589 height 21
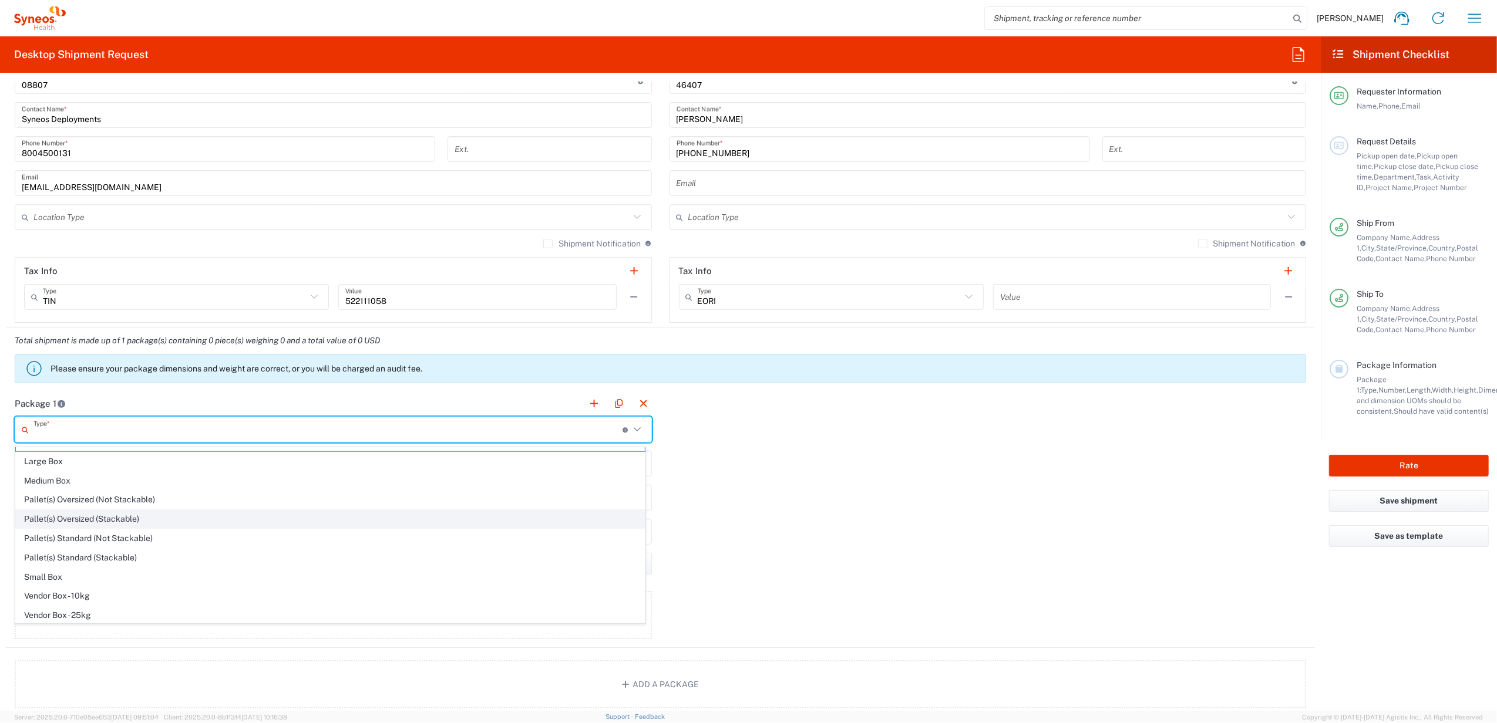
scroll to position [40, 0]
click at [65, 609] on span "Your Packaging" at bounding box center [330, 614] width 629 height 18
type input "Your Packaging"
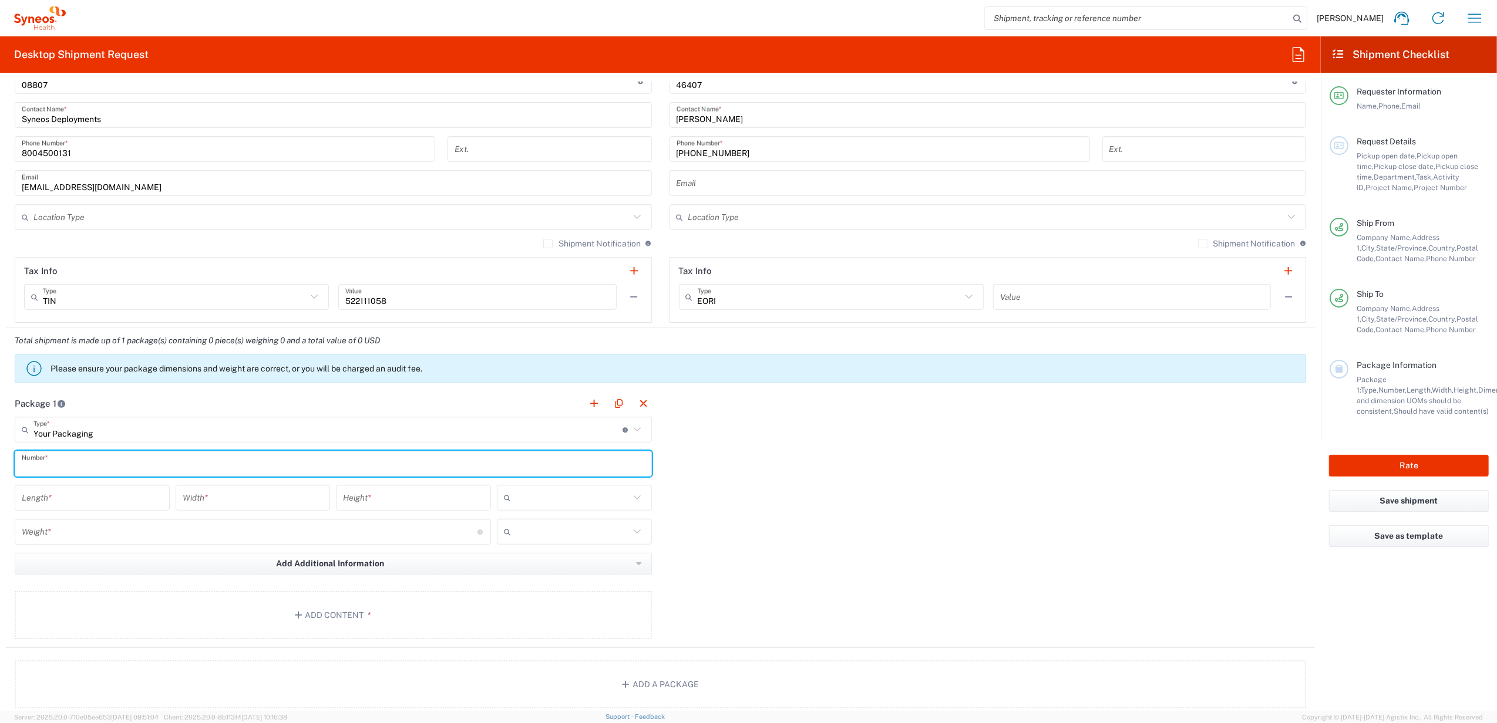
click at [95, 468] on input "text" at bounding box center [333, 464] width 623 height 21
type input "1"
click at [85, 506] on input "number" at bounding box center [92, 498] width 141 height 21
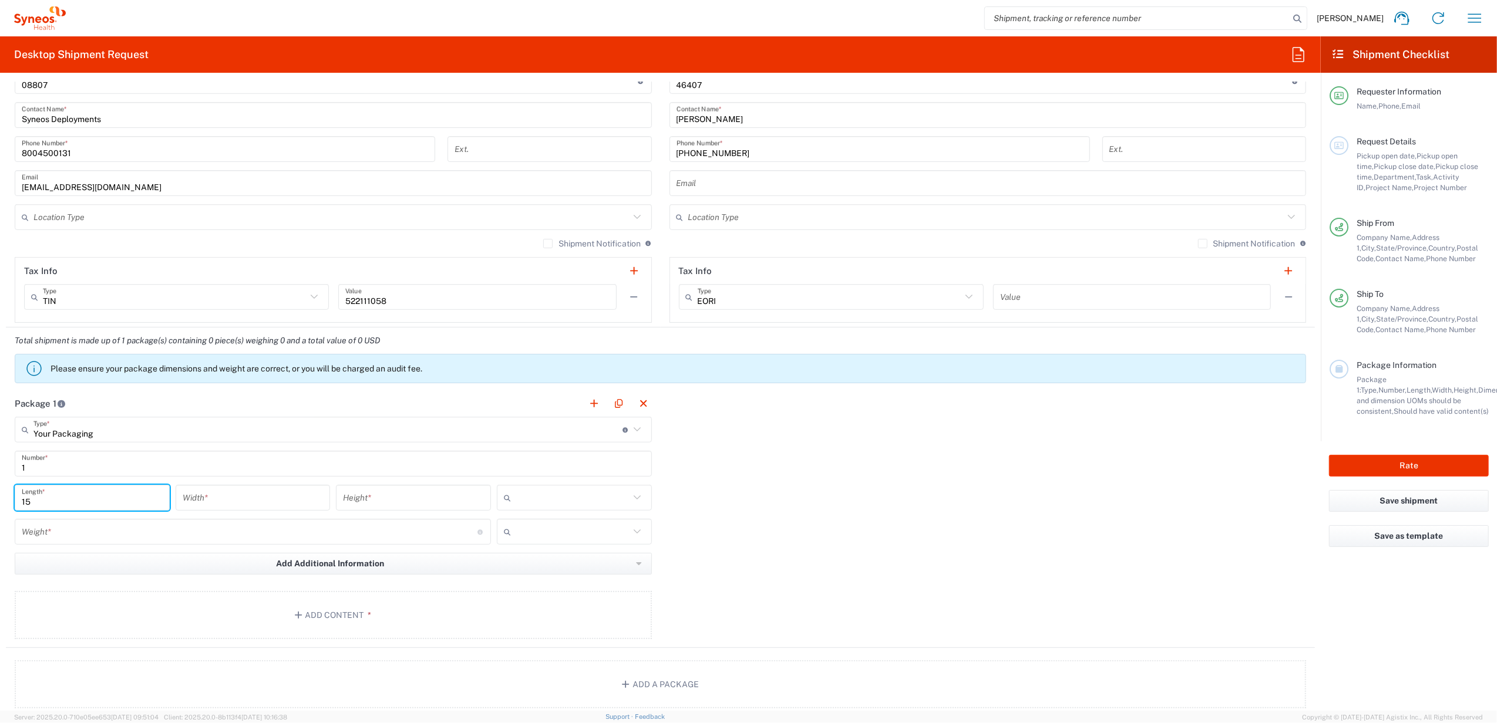
type input "15"
type input "12.5"
type input "1"
click at [590, 503] on input "text" at bounding box center [573, 498] width 114 height 19
click at [557, 558] on span "in" at bounding box center [569, 564] width 151 height 18
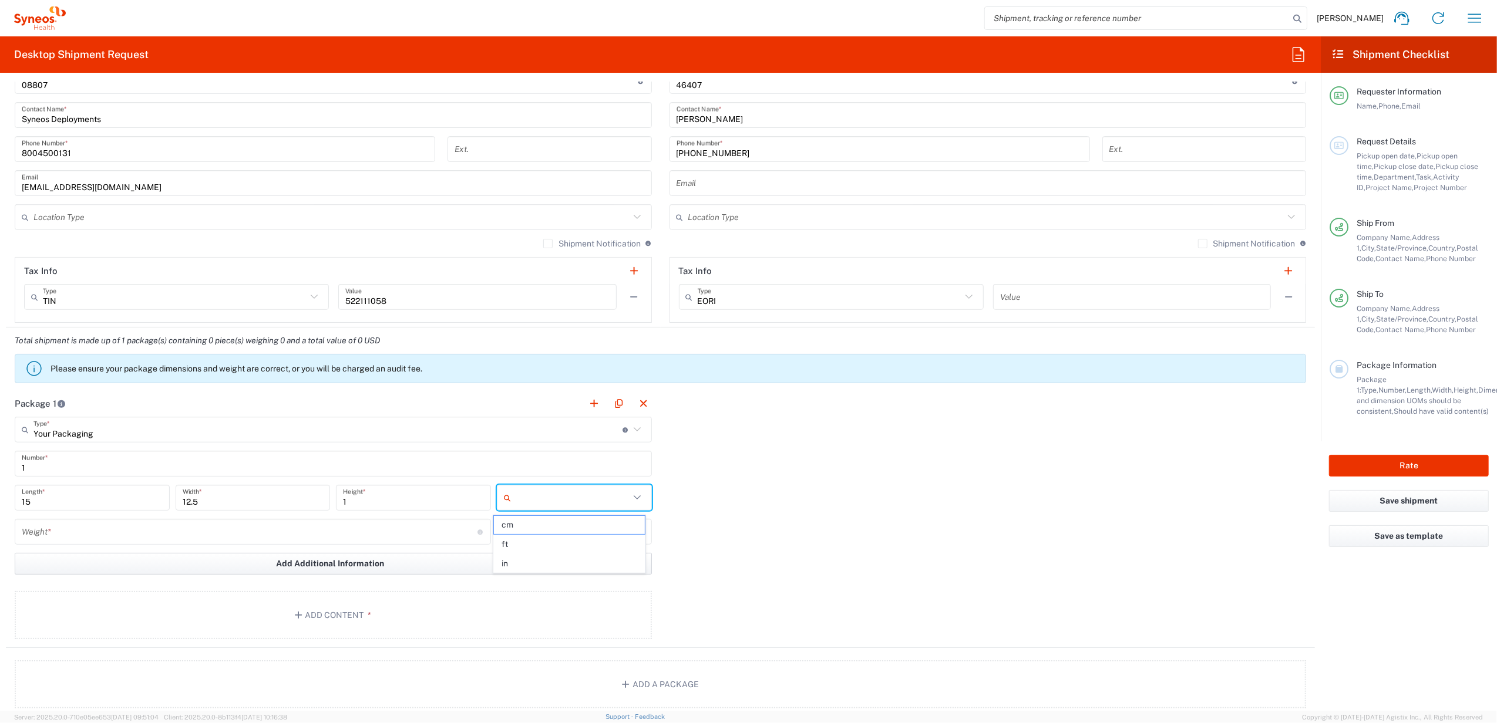
type input "in"
click at [153, 534] on input "number" at bounding box center [250, 532] width 456 height 21
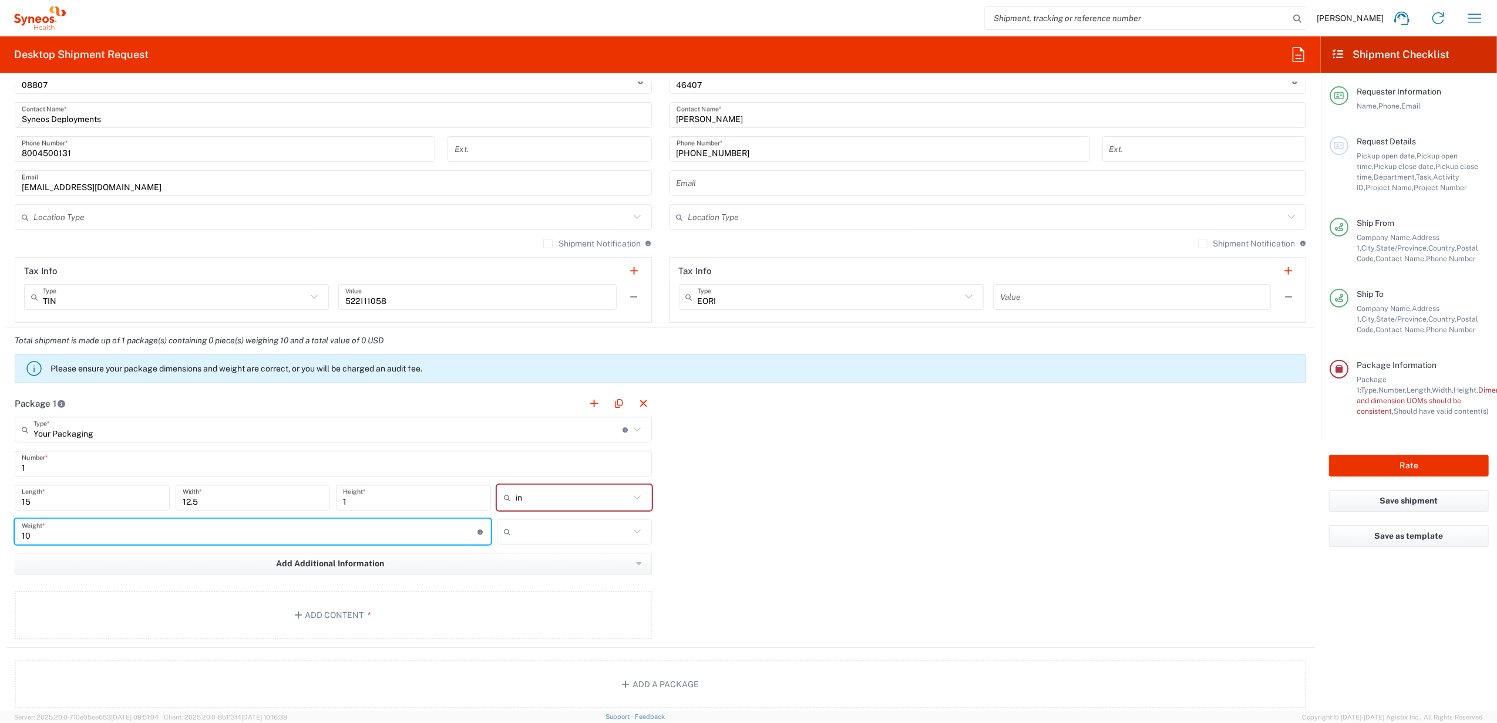
type input "10"
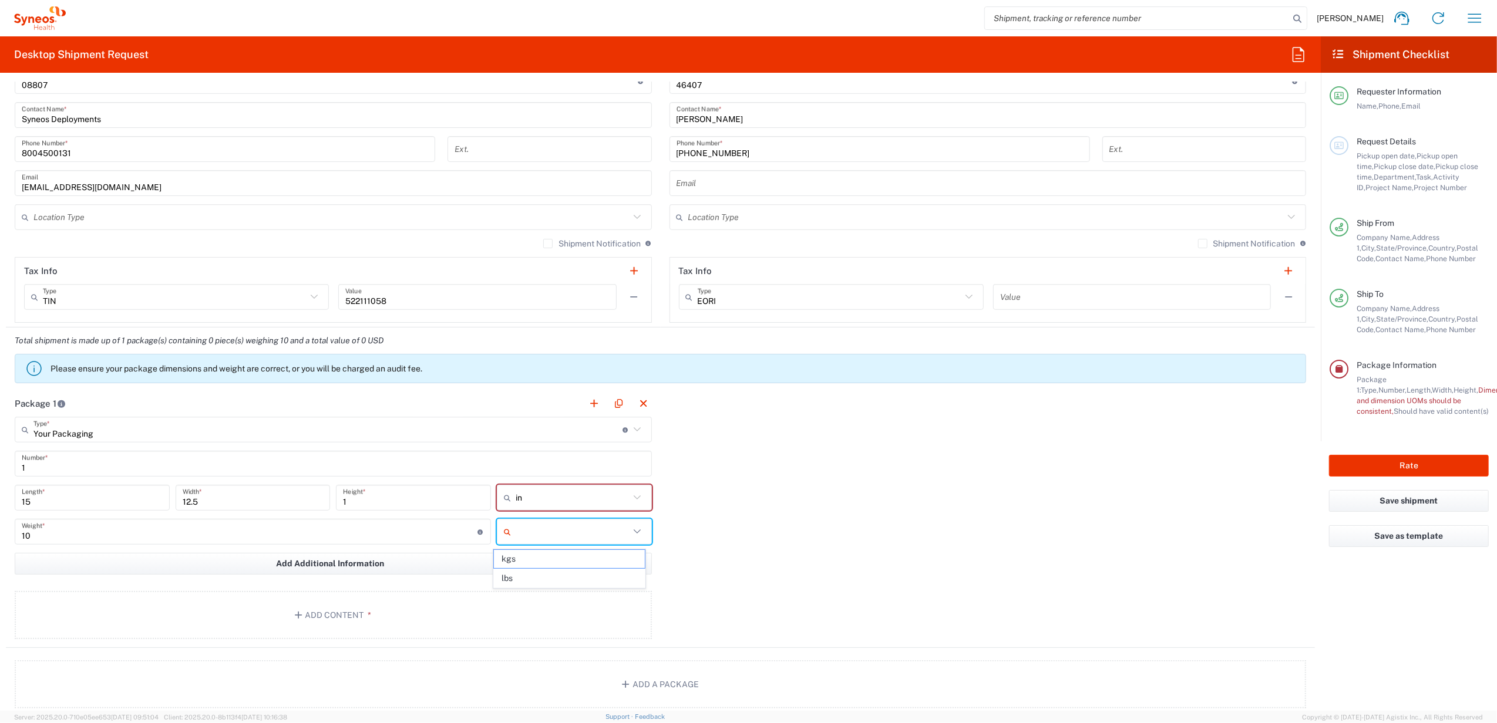
click at [619, 534] on input "text" at bounding box center [573, 532] width 114 height 19
drag, startPoint x: 550, startPoint y: 575, endPoint x: 465, endPoint y: 581, distance: 85.3
click at [550, 575] on span "lbs" at bounding box center [569, 579] width 151 height 18
type input "lbs"
click at [308, 637] on button "Add Content *" at bounding box center [333, 615] width 637 height 48
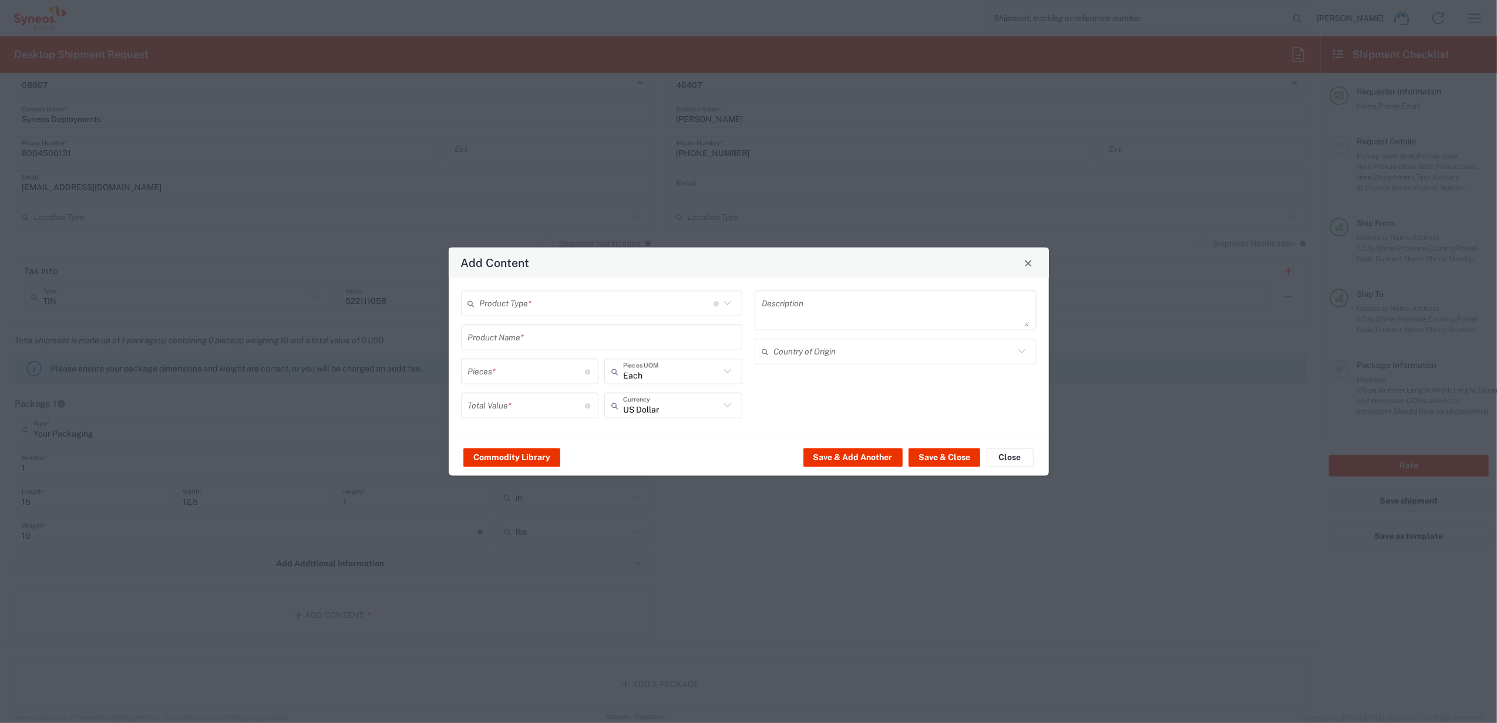
click at [520, 315] on div "Product Type * Document: Paper document generated internally by Syneos, a clien…" at bounding box center [602, 304] width 282 height 26
click at [509, 351] on span "General Commodity" at bounding box center [601, 348] width 279 height 18
type input "General Commodity"
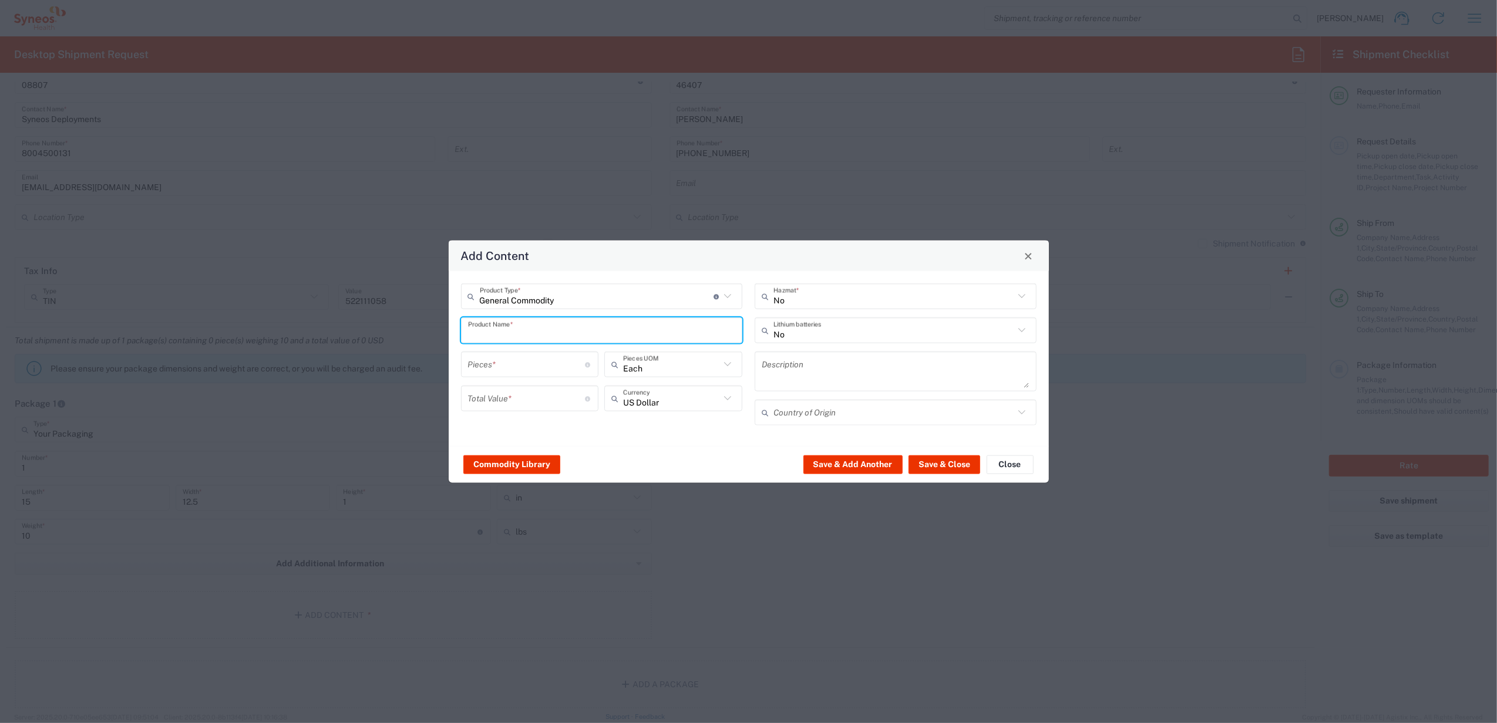
click at [526, 332] on input "text" at bounding box center [602, 330] width 268 height 21
type input "10ft Ethernet Cable"
click at [501, 360] on input "number" at bounding box center [526, 364] width 117 height 21
type input "1"
click at [518, 399] on input "number" at bounding box center [526, 398] width 117 height 21
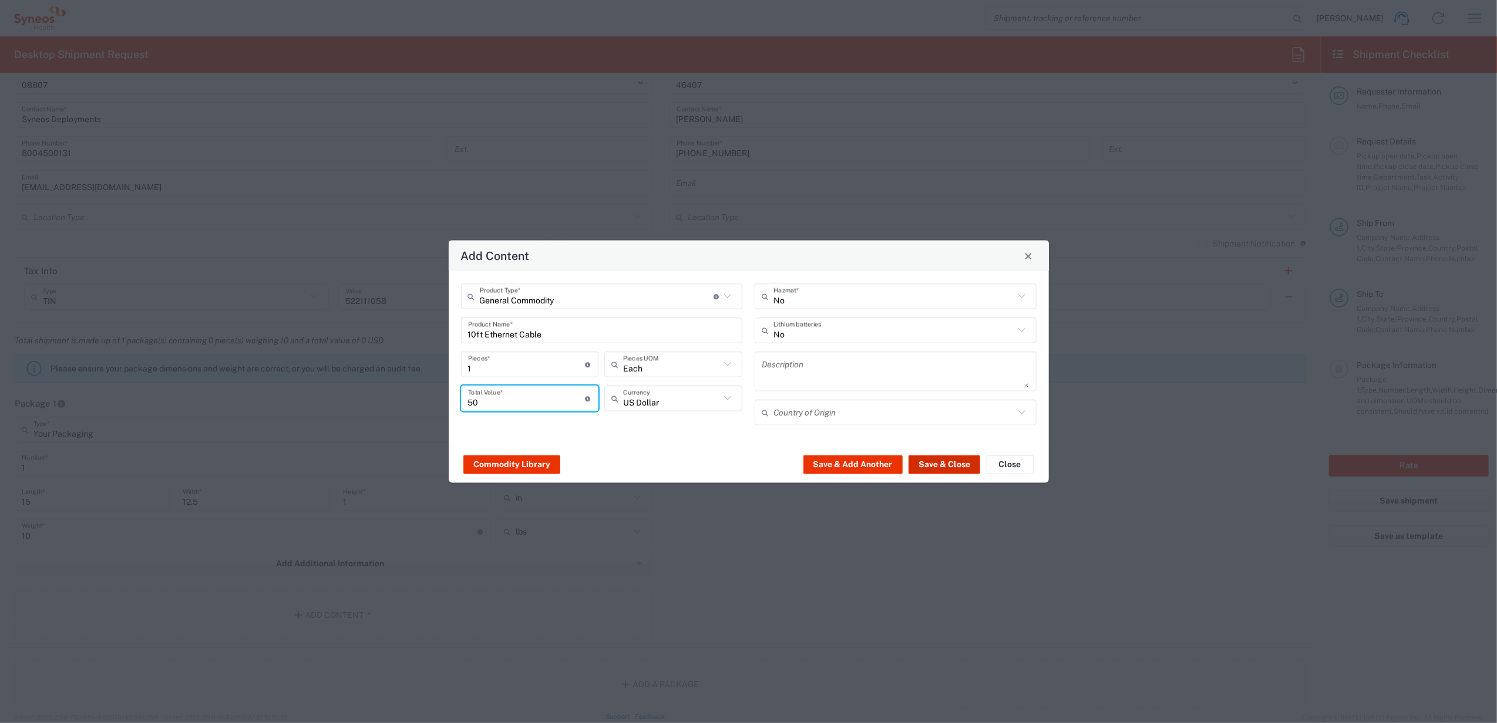
type input "50"
click at [938, 460] on button "Save & Close" at bounding box center [944, 464] width 72 height 19
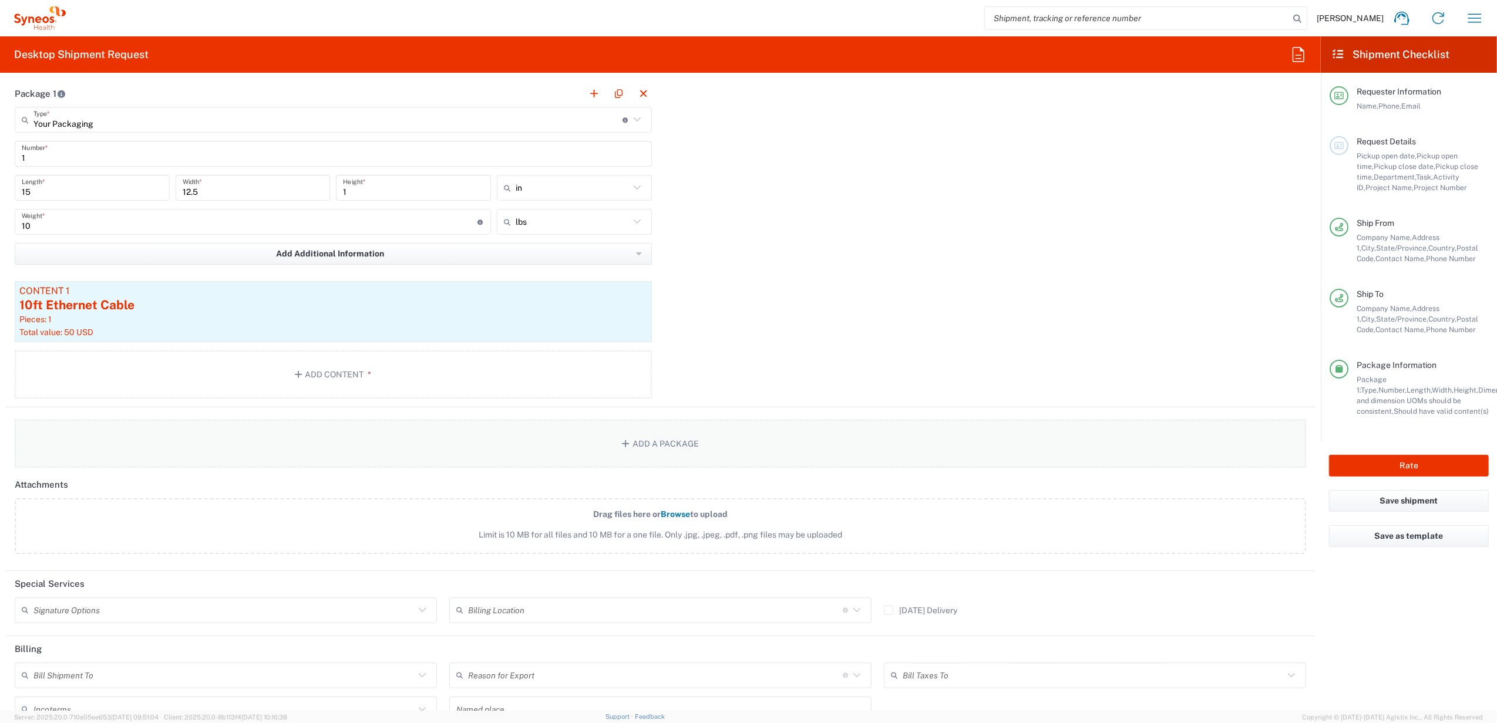
scroll to position [1018, 0]
click at [388, 379] on button "Add Content *" at bounding box center [333, 372] width 637 height 48
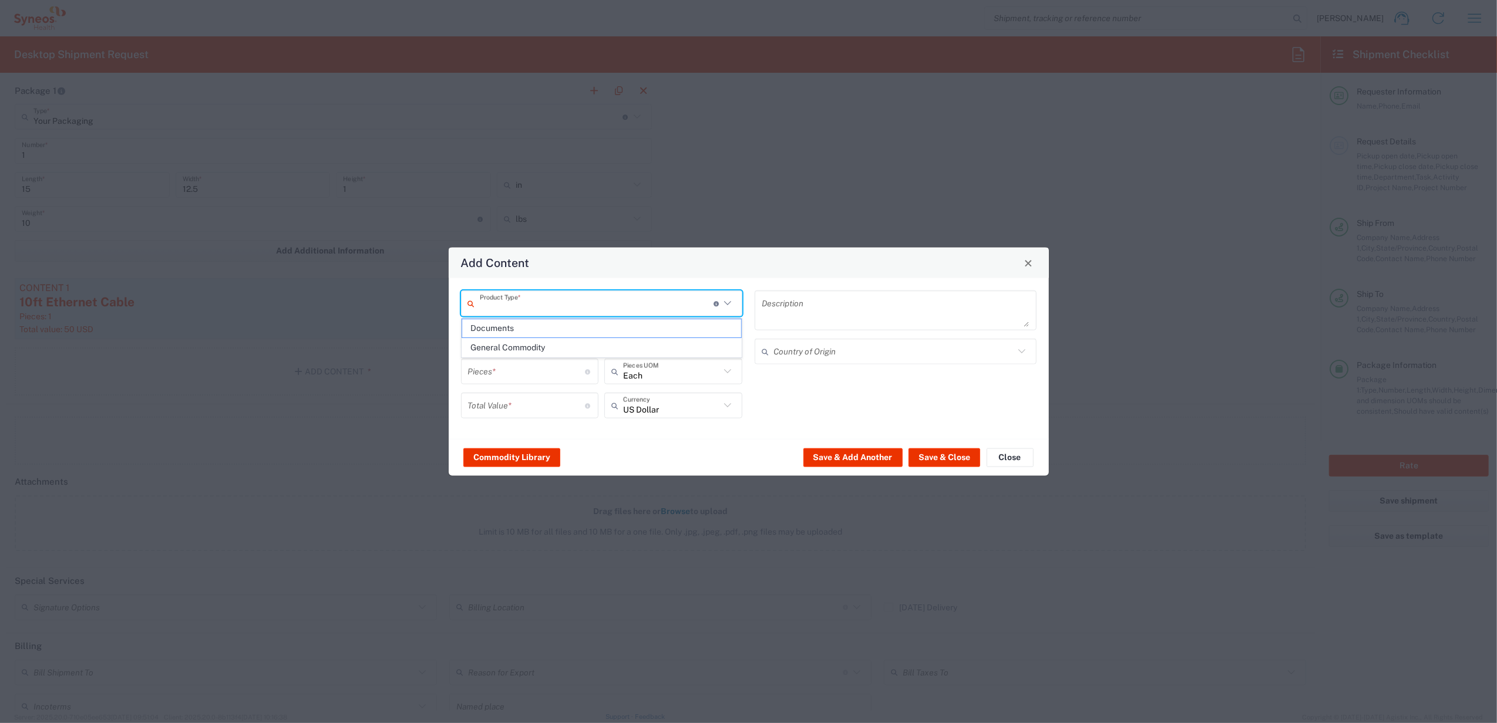
click at [571, 305] on input "text" at bounding box center [597, 303] width 234 height 21
click at [552, 348] on span "General Commodity" at bounding box center [601, 348] width 279 height 18
type input "General Commodity"
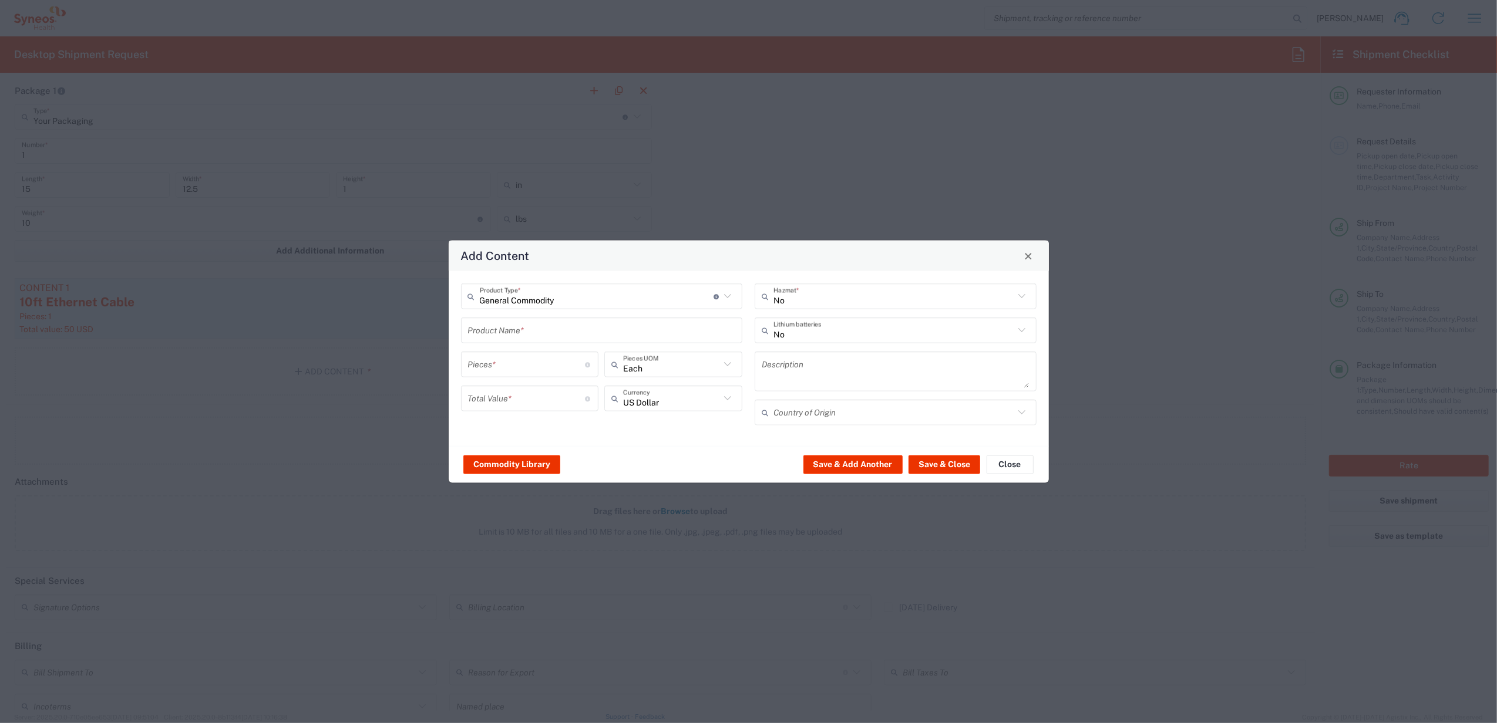
click at [545, 334] on input "text" at bounding box center [602, 330] width 268 height 21
click at [1039, 255] on div "Add Content" at bounding box center [749, 256] width 600 height 31
click at [1031, 258] on span "Close" at bounding box center [1028, 256] width 8 height 8
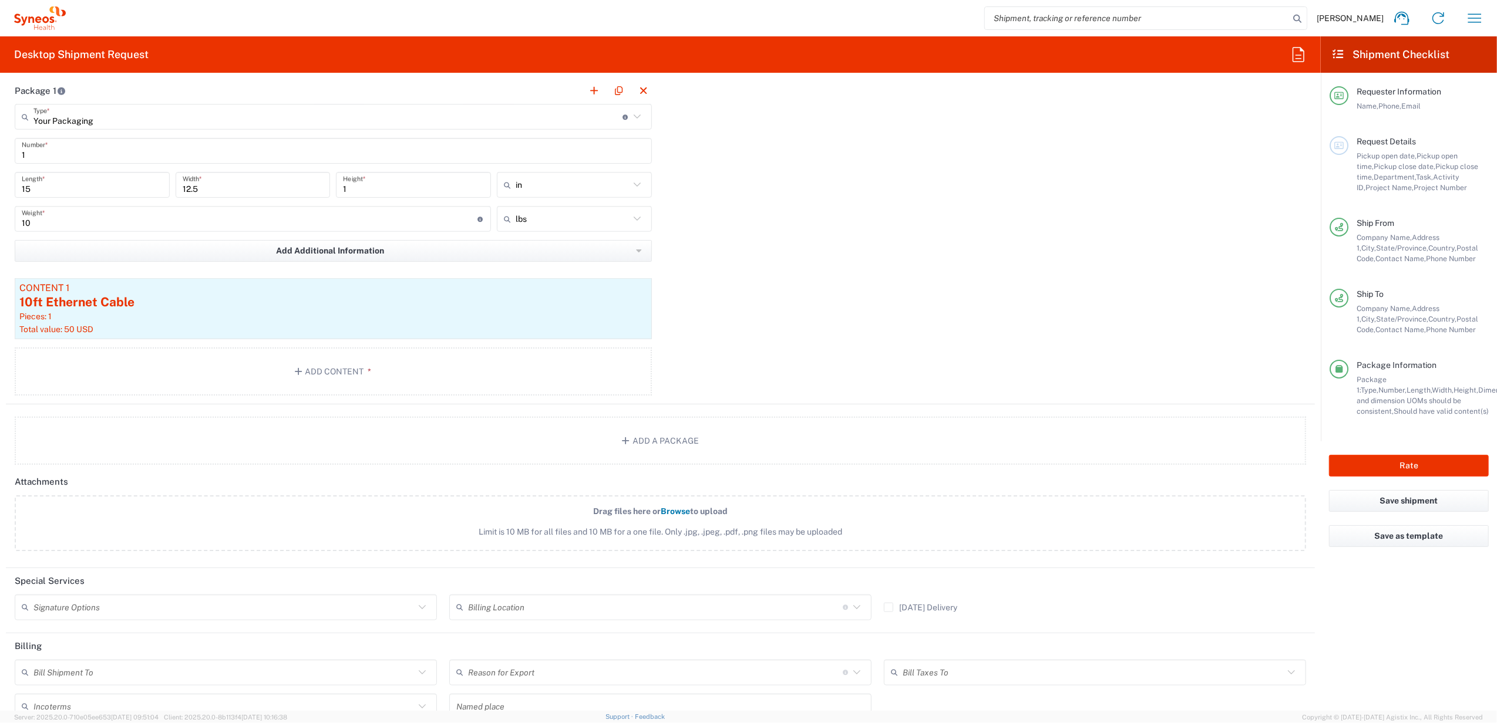
scroll to position [1096, 0]
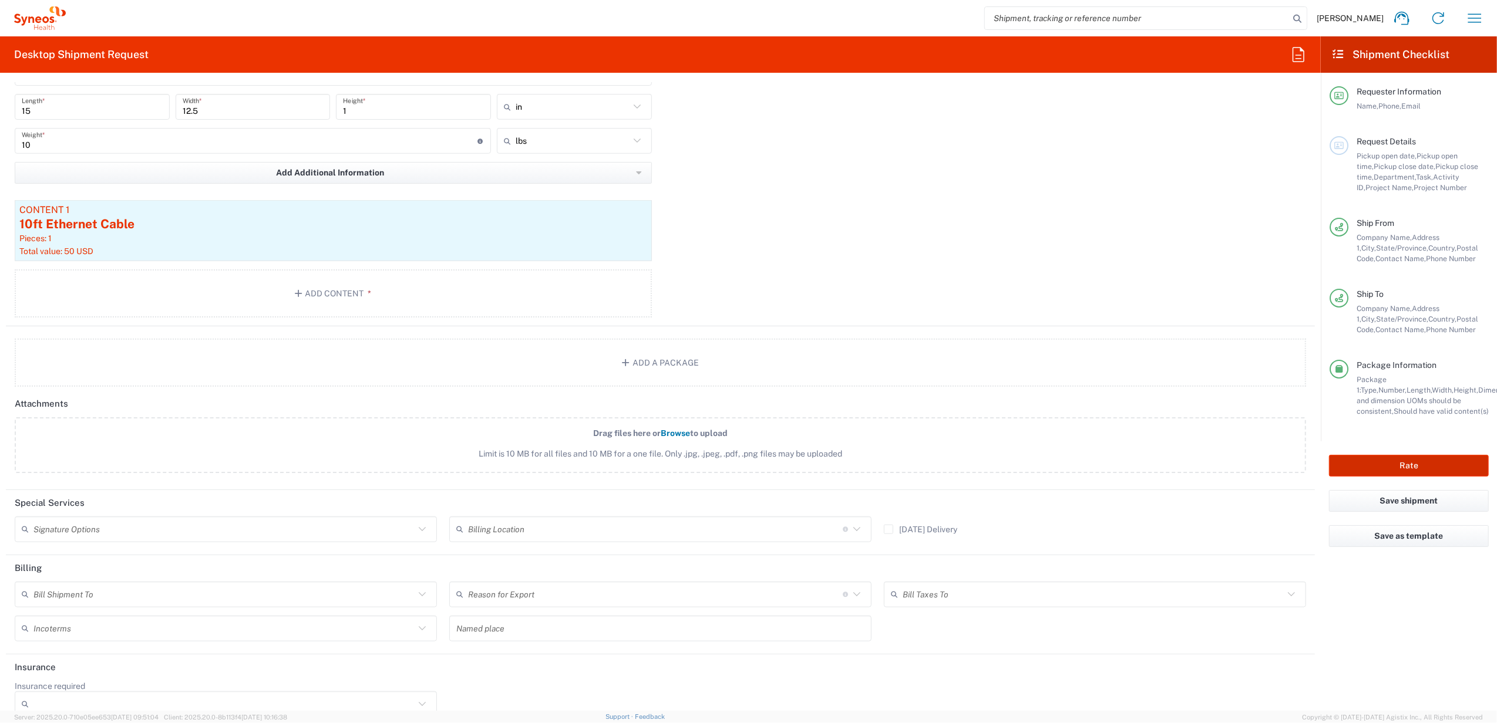
click at [1359, 460] on button "Rate" at bounding box center [1409, 466] width 160 height 22
type input "7485"
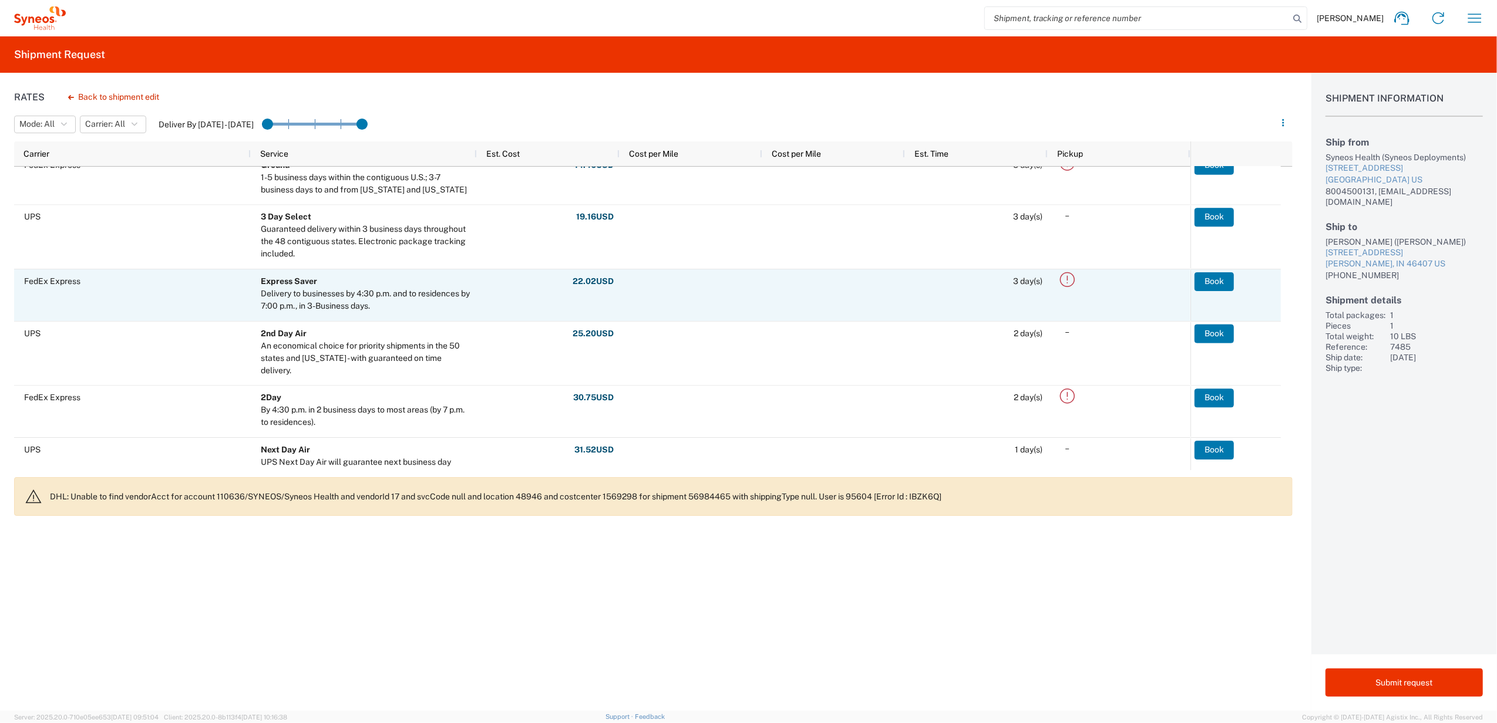
scroll to position [156, 0]
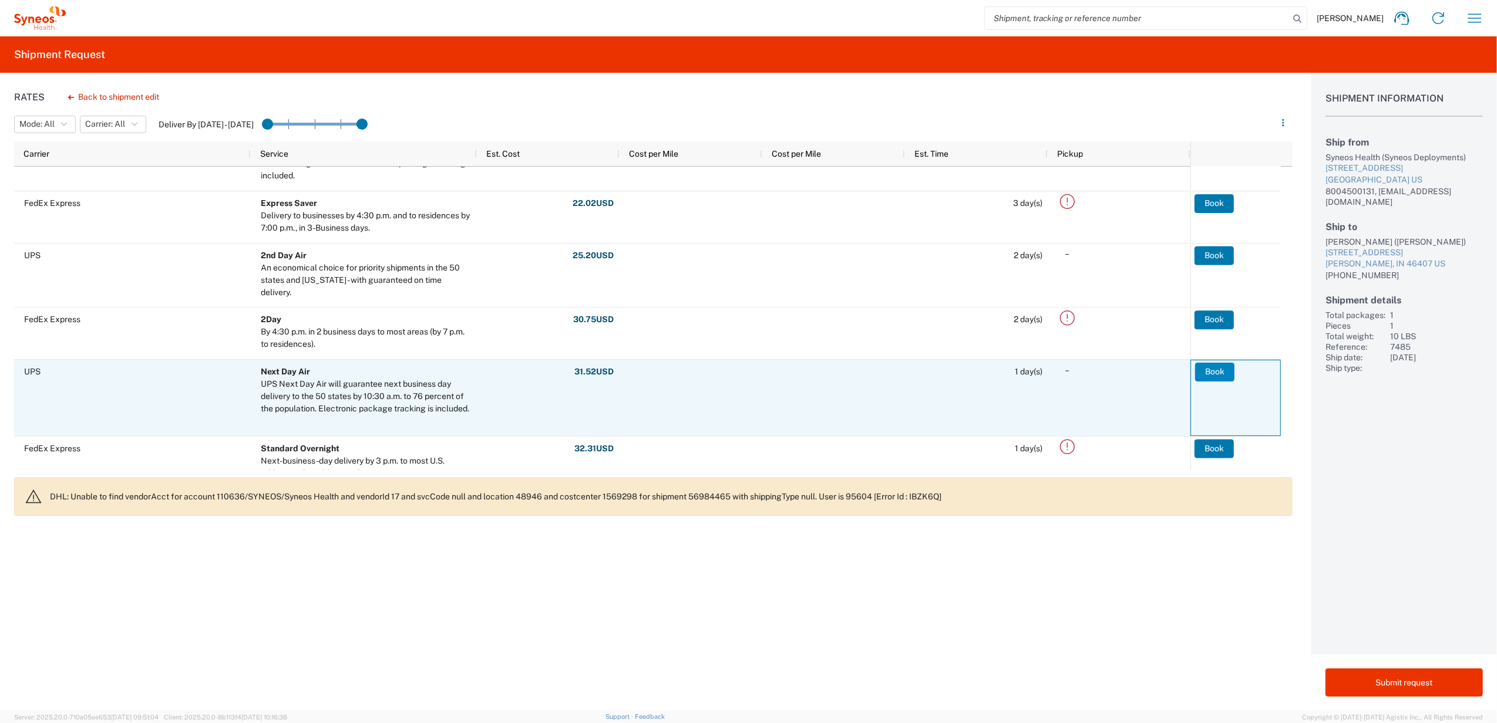
click at [1212, 372] on button "Book" at bounding box center [1214, 372] width 39 height 19
